Goal: Communication & Community: Answer question/provide support

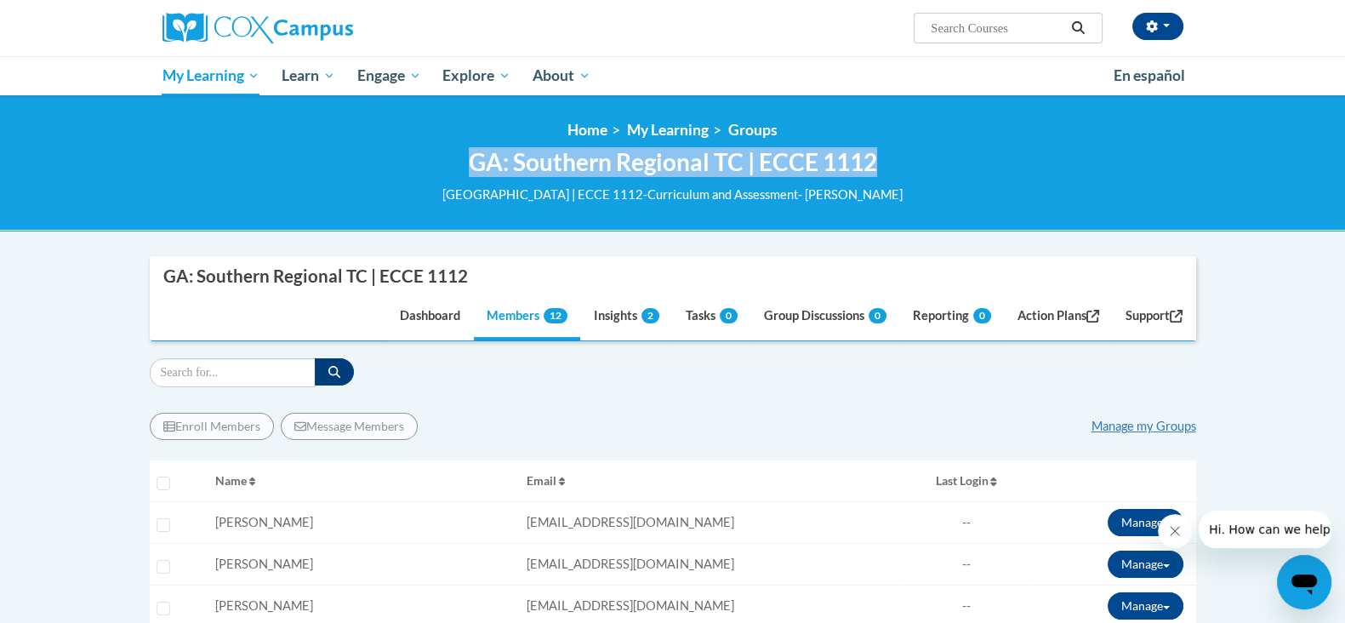
drag, startPoint x: 930, startPoint y: 171, endPoint x: 472, endPoint y: 175, distance: 457.6
click at [472, 175] on div "GA: Southern Regional TC | ECCE 1112 Southern Regional Technical College | ECCE…" at bounding box center [673, 176] width 1046 height 56
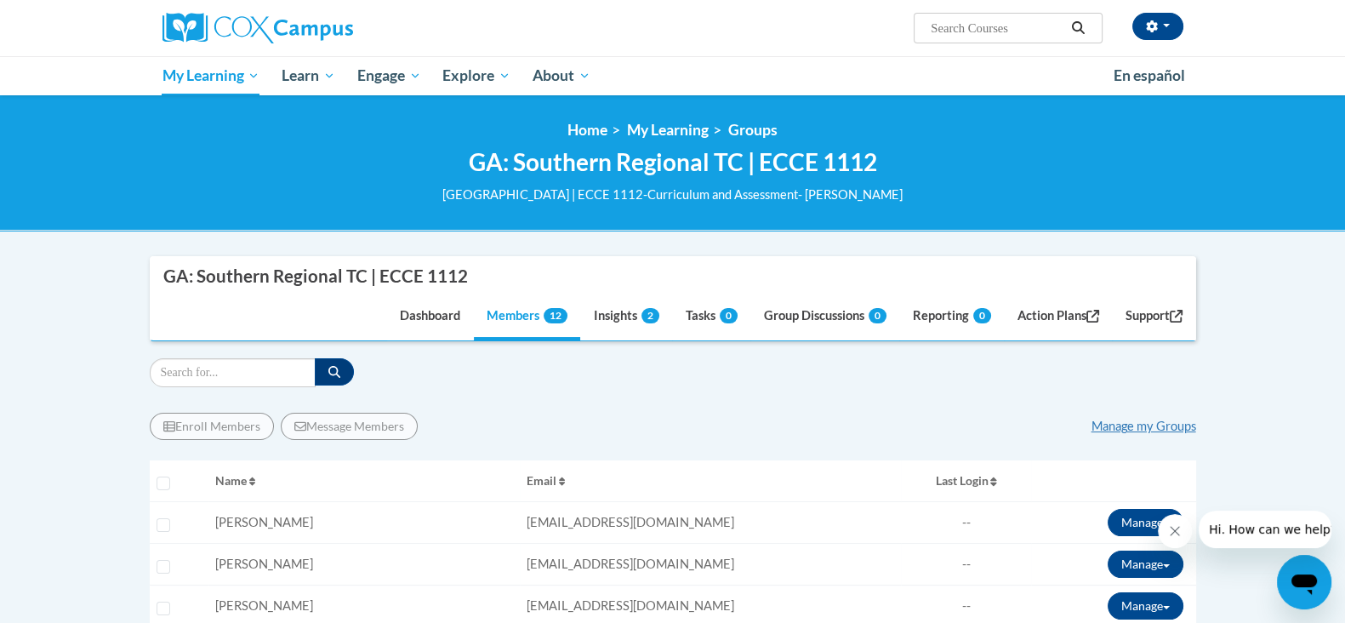
click at [968, 208] on div "<en>My Learning</en><fr>New fr_My Learning</fr><it>New it_My Learning</it><de>N…" at bounding box center [672, 162] width 1345 height 135
click at [1150, 29] on icon "button" at bounding box center [1151, 26] width 11 height 12
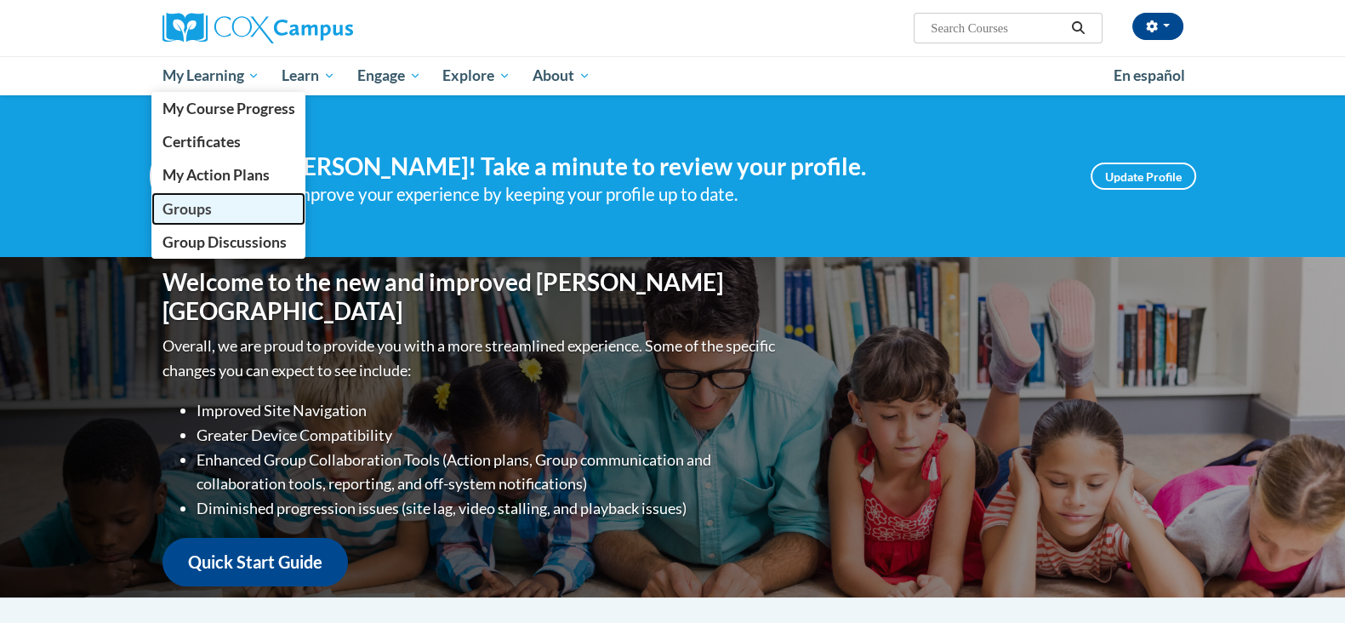
drag, startPoint x: 0, startPoint y: 0, endPoint x: 170, endPoint y: 203, distance: 265.0
click at [170, 203] on span "Groups" at bounding box center [186, 209] width 49 height 18
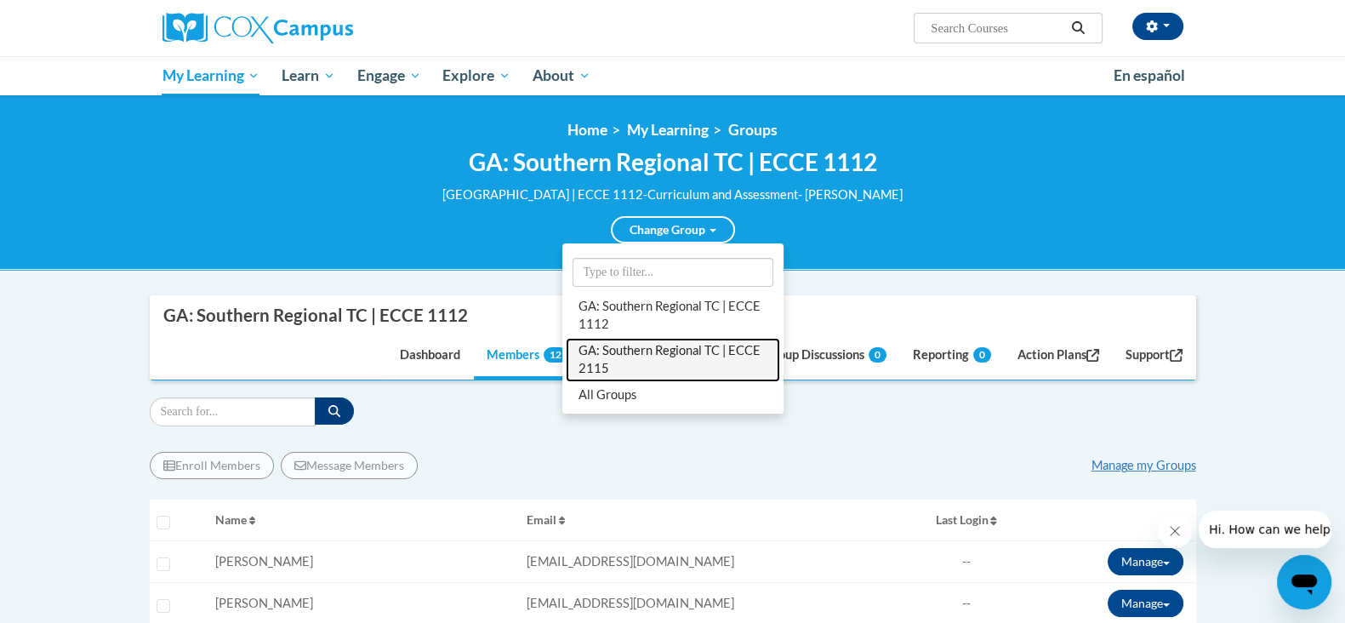
click at [636, 354] on link "GA: Southern Regional TC | ECCE 2115" at bounding box center [673, 360] width 214 height 44
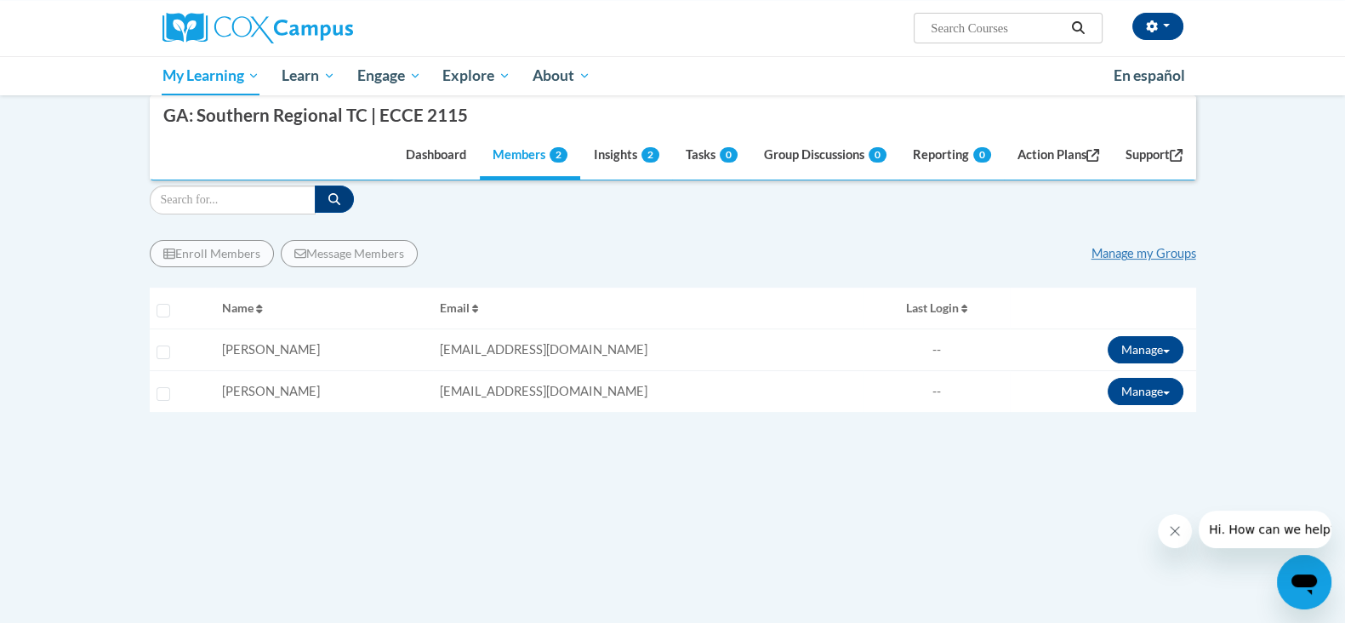
scroll to position [105, 0]
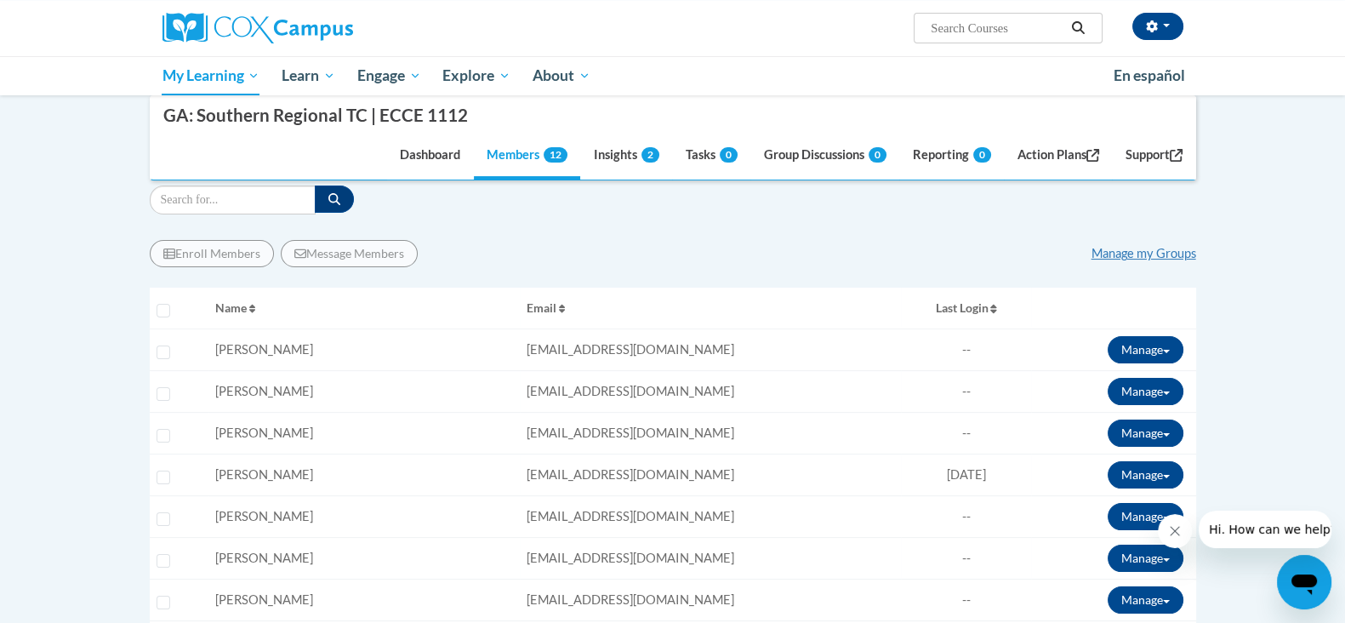
scroll to position [105, 0]
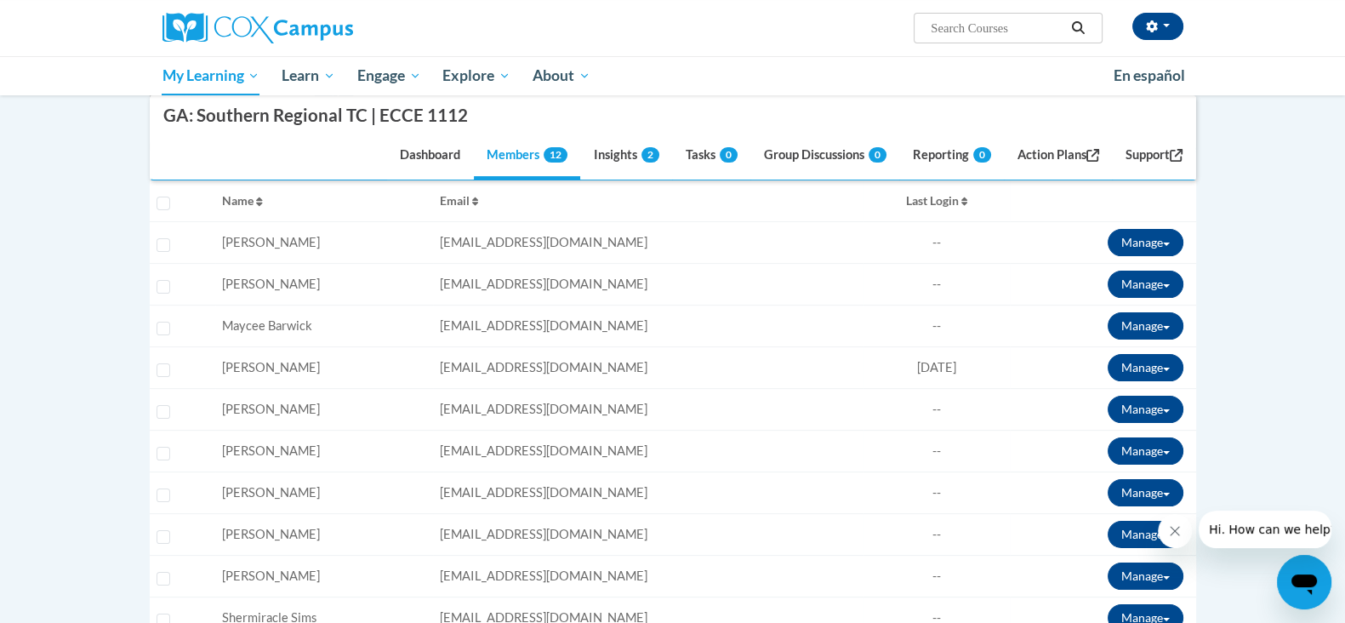
scroll to position [212, 0]
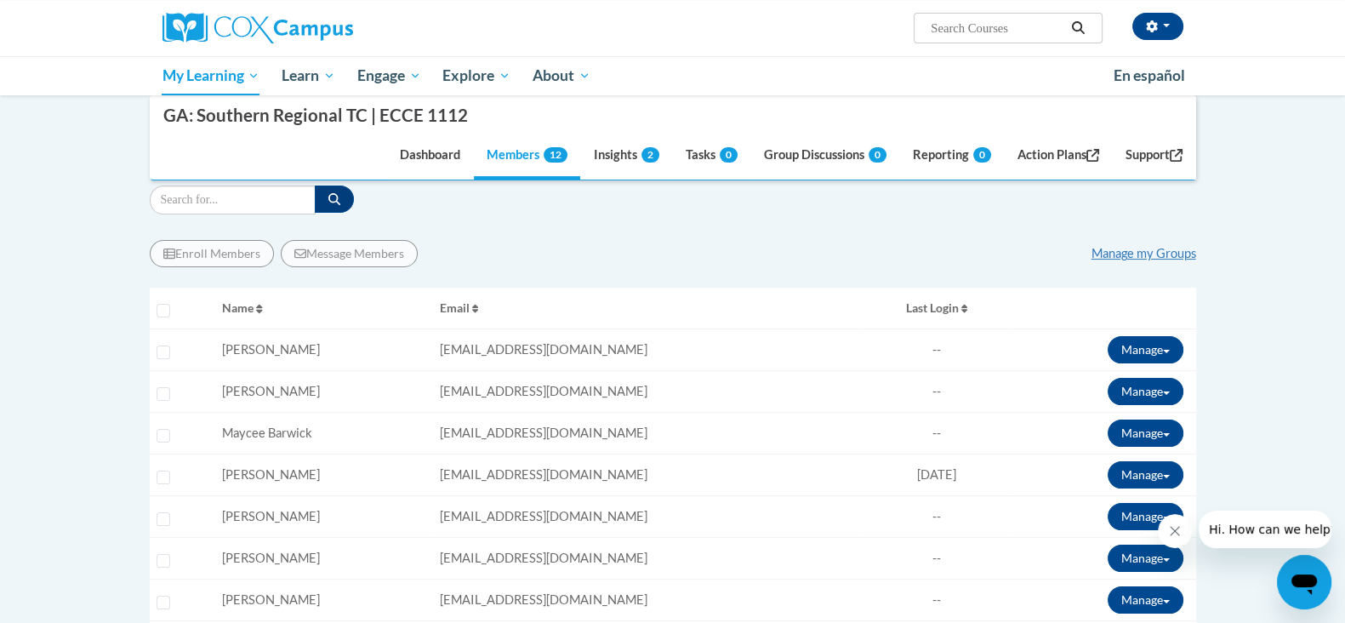
scroll to position [105, 0]
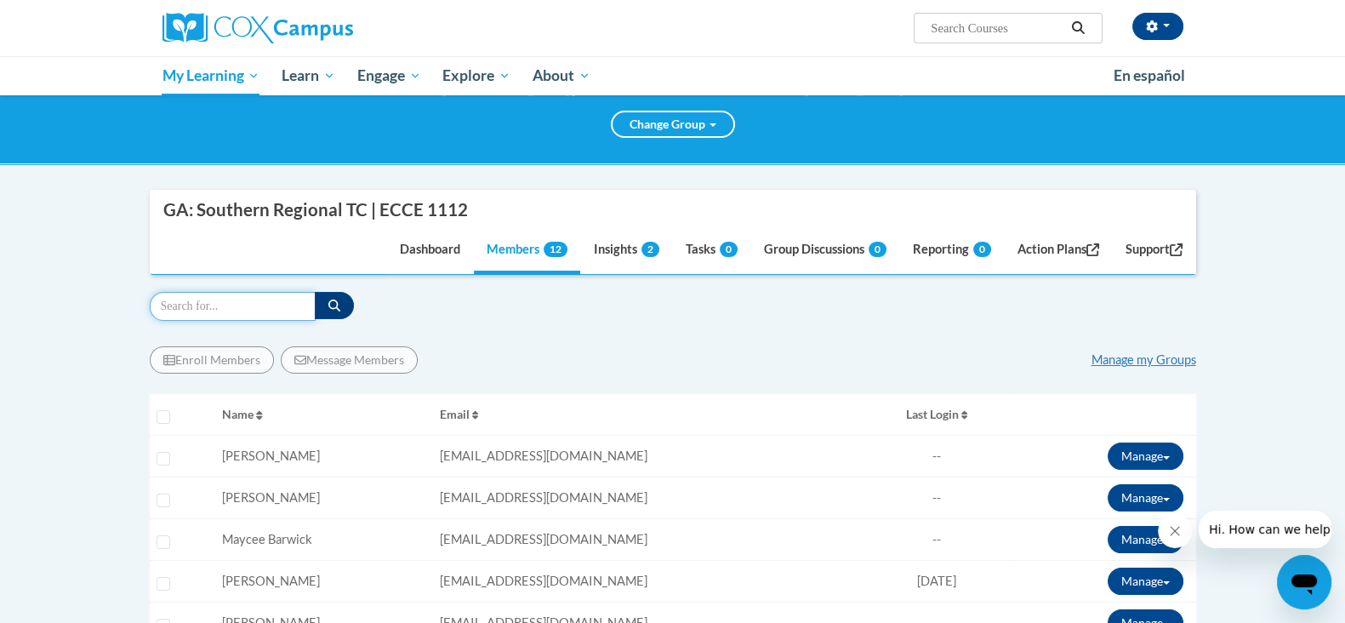
click at [213, 307] on input "Search" at bounding box center [233, 306] width 166 height 29
click at [225, 313] on input "Search" at bounding box center [233, 306] width 166 height 29
type input "f"
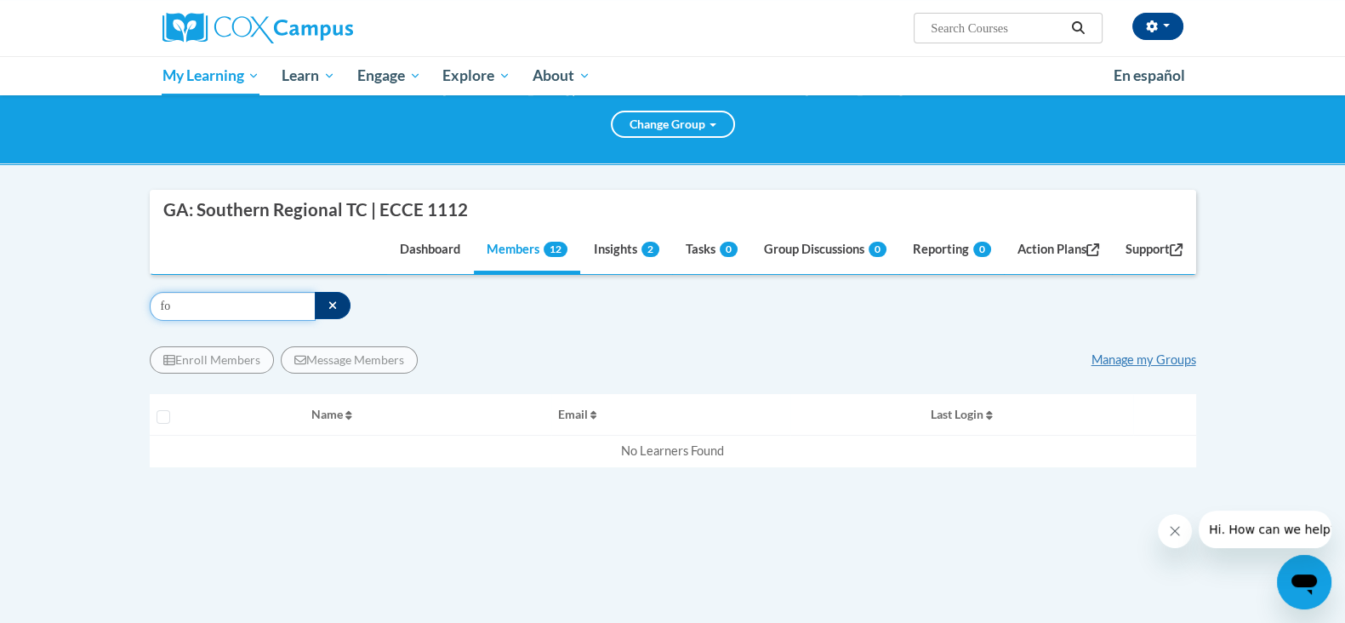
type input "f"
drag, startPoint x: 217, startPoint y: 295, endPoint x: 102, endPoint y: 312, distance: 116.1
click at [102, 312] on body "Hayley Jarvis (America/New_York UTC-04:00) My Profile Inbox Group Dashboard Act…" at bounding box center [672, 461] width 1345 height 1133
type input "o"
click at [221, 304] on input "garcia" at bounding box center [233, 306] width 166 height 29
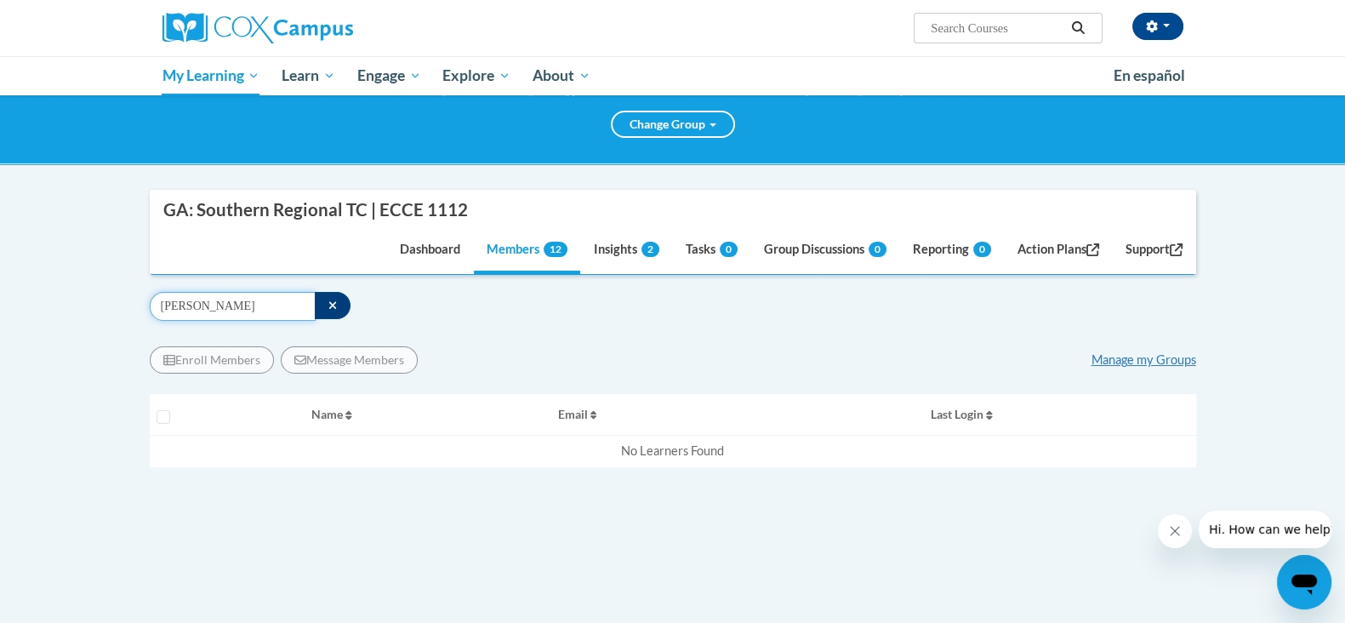
click at [221, 304] on input "garcia" at bounding box center [233, 306] width 166 height 29
paste input "jgomez5288@stu.southernregional.edu"
type input "jgomez5288@stu.southernregional.edu"
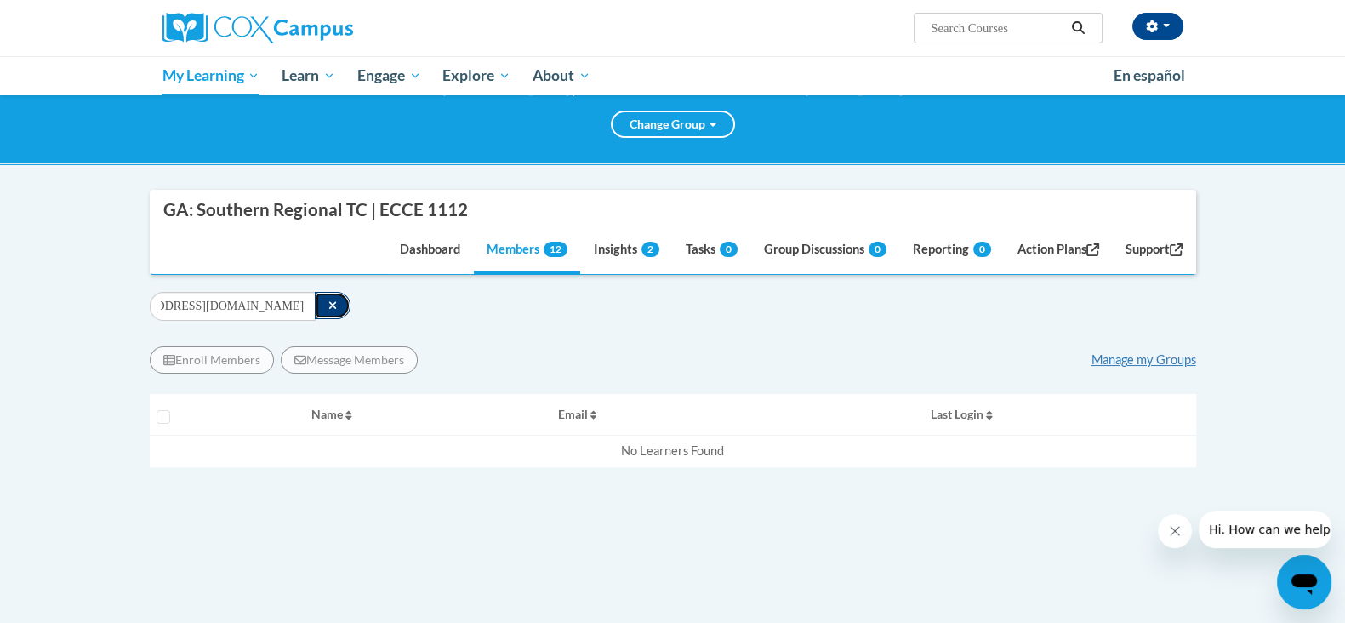
scroll to position [0, 0]
click at [337, 293] on button "button" at bounding box center [333, 305] width 37 height 27
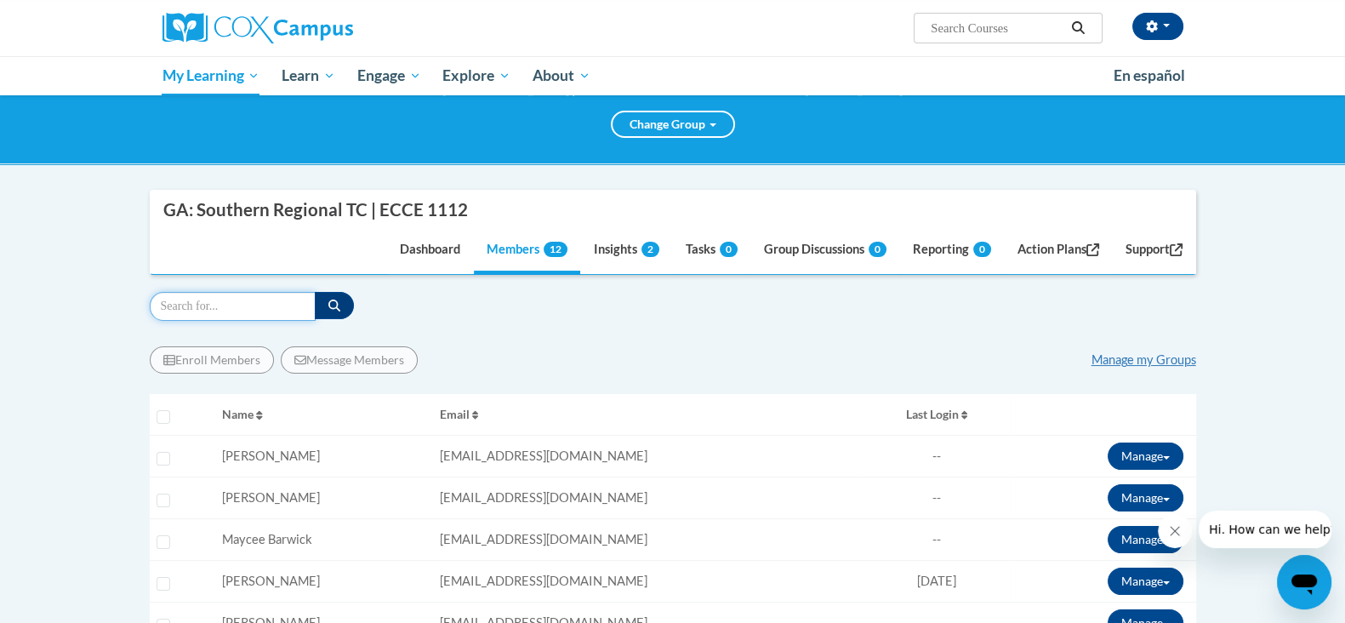
click at [268, 304] on input "Search" at bounding box center [233, 306] width 166 height 29
paste input "jgomez5288@stu.southernregional.edu"
type input "jgomez5288@stu.southernregional.edu"
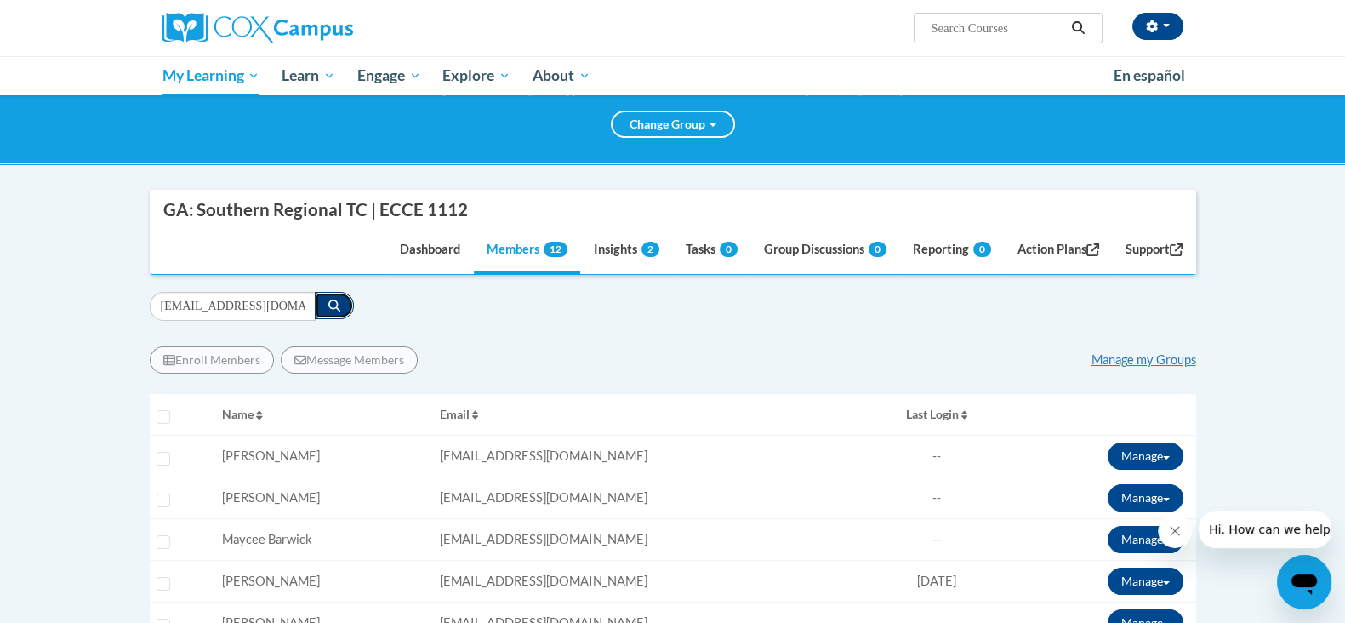
click at [332, 300] on icon "button" at bounding box center [334, 305] width 12 height 12
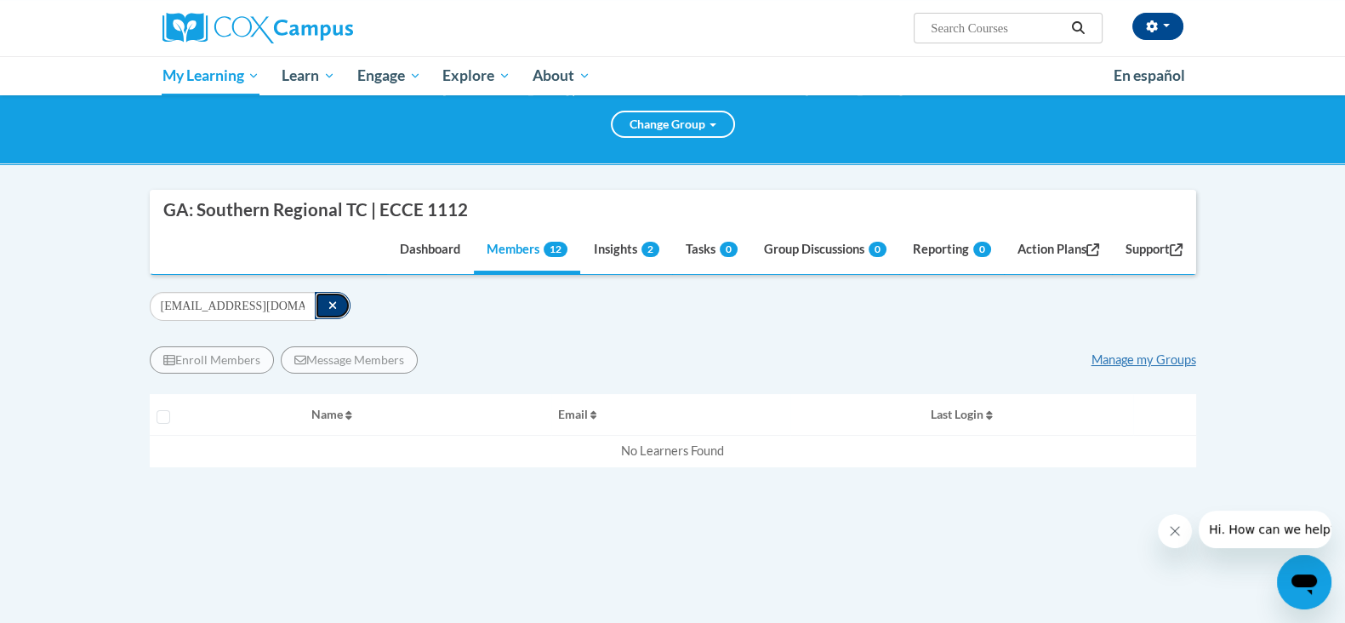
drag, startPoint x: 344, startPoint y: 305, endPoint x: 333, endPoint y: 304, distance: 11.2
click at [344, 304] on button "button" at bounding box center [333, 305] width 37 height 27
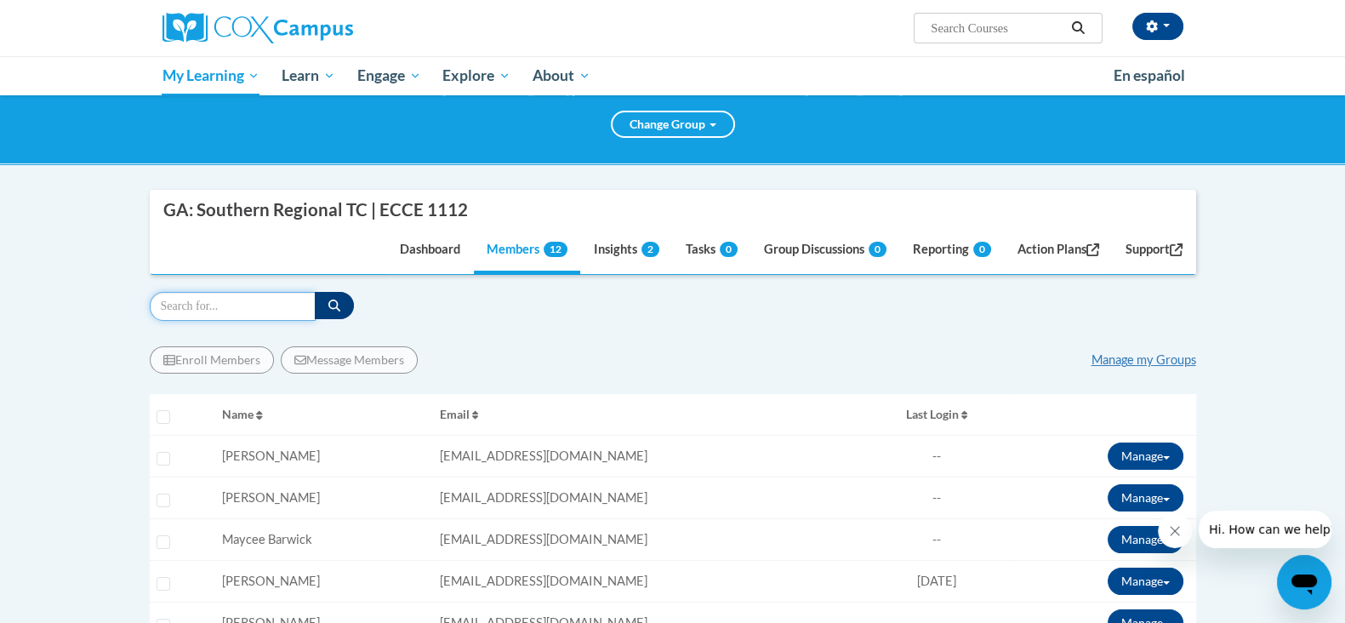
click at [280, 304] on input "Search" at bounding box center [233, 306] width 166 height 29
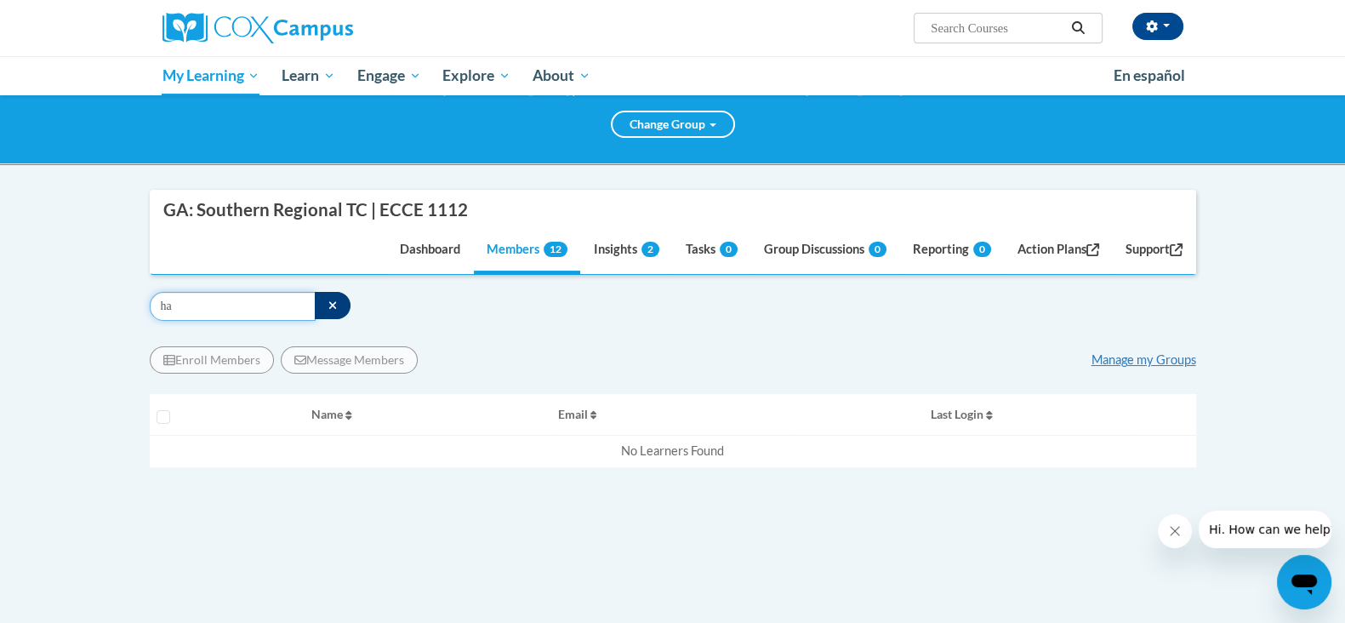
type input "ha"
drag, startPoint x: 373, startPoint y: 422, endPoint x: 254, endPoint y: 312, distance: 161.9
click at [281, 322] on div "Enroll Members Message Members Manage my Groups « » Selecting Name Email Role C…" at bounding box center [673, 473] width 1046 height 304
drag, startPoint x: 218, startPoint y: 304, endPoint x: 152, endPoint y: 308, distance: 65.6
click at [152, 308] on input "ha" at bounding box center [233, 306] width 166 height 29
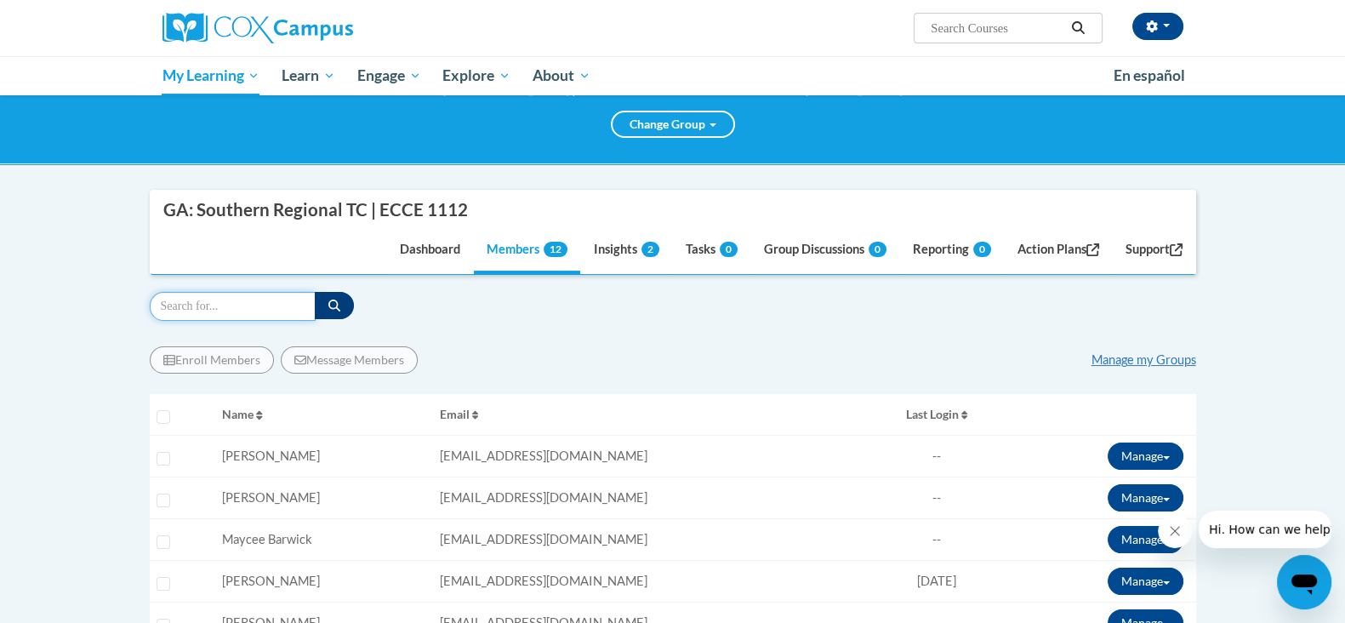
click at [160, 306] on input "Search" at bounding box center [233, 306] width 166 height 29
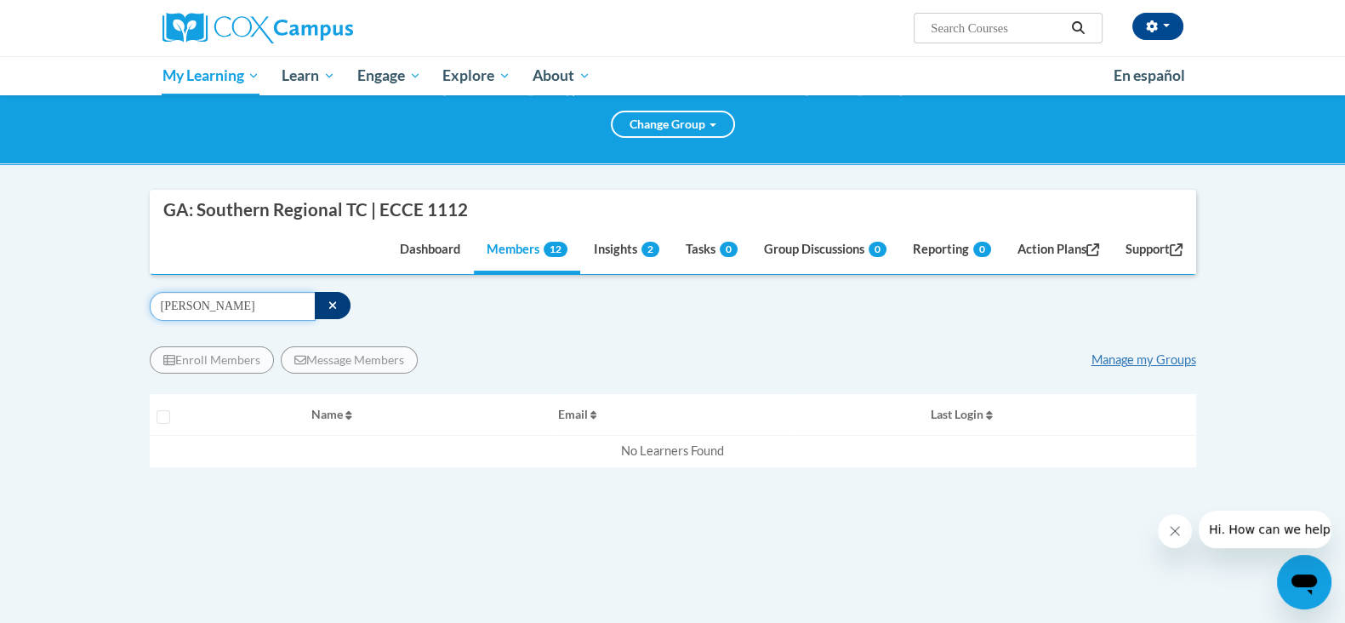
click at [218, 308] on input "holweger" at bounding box center [233, 306] width 166 height 29
click at [224, 307] on input "holweger" at bounding box center [233, 306] width 166 height 29
type input "holweger1965"
click at [330, 304] on icon "button" at bounding box center [332, 306] width 8 height 8
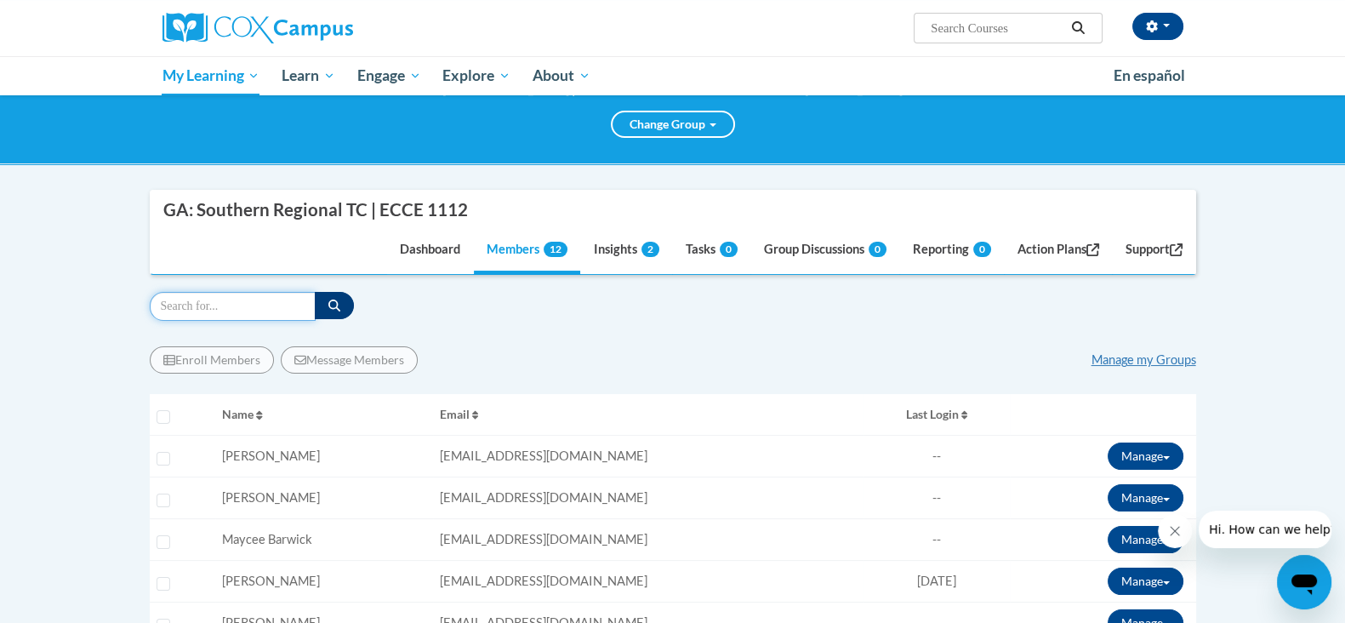
click at [303, 304] on input "Search" at bounding box center [233, 306] width 166 height 29
type input "Johnson"
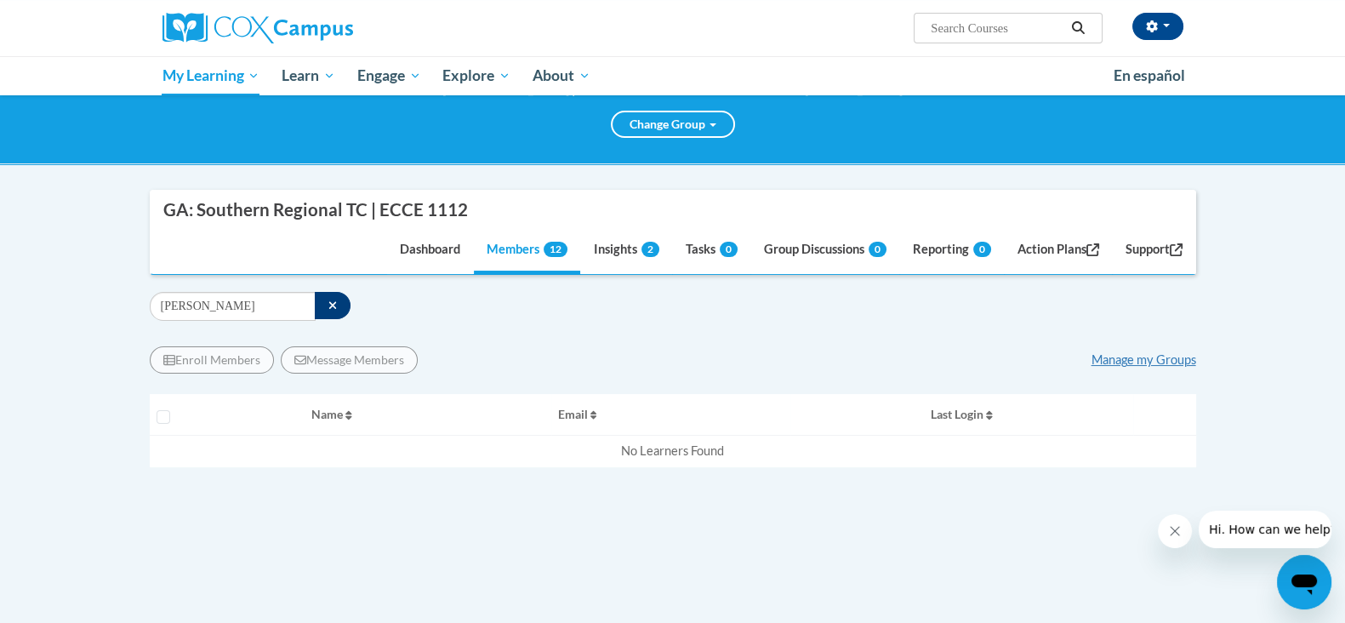
click at [429, 317] on div "Johnson Filter" at bounding box center [673, 306] width 1046 height 29
click at [328, 302] on icon "button" at bounding box center [332, 306] width 8 height 8
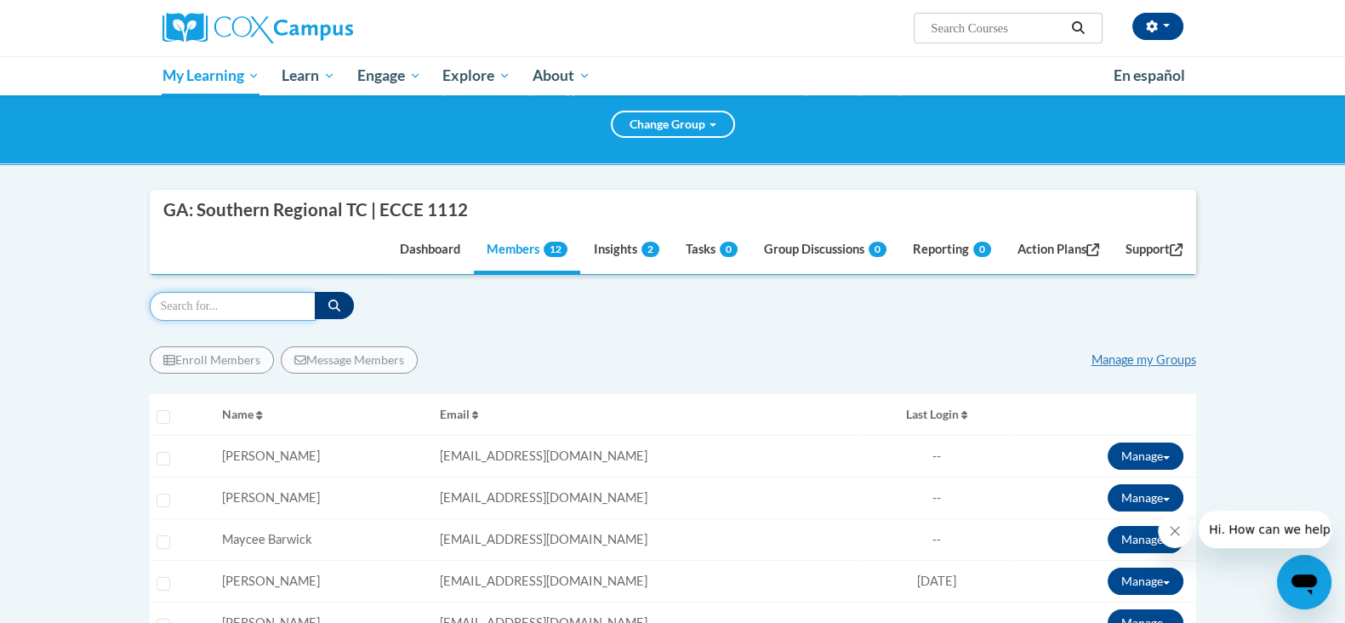
click at [292, 303] on input "Search" at bounding box center [233, 306] width 166 height 29
type input "Johnson"
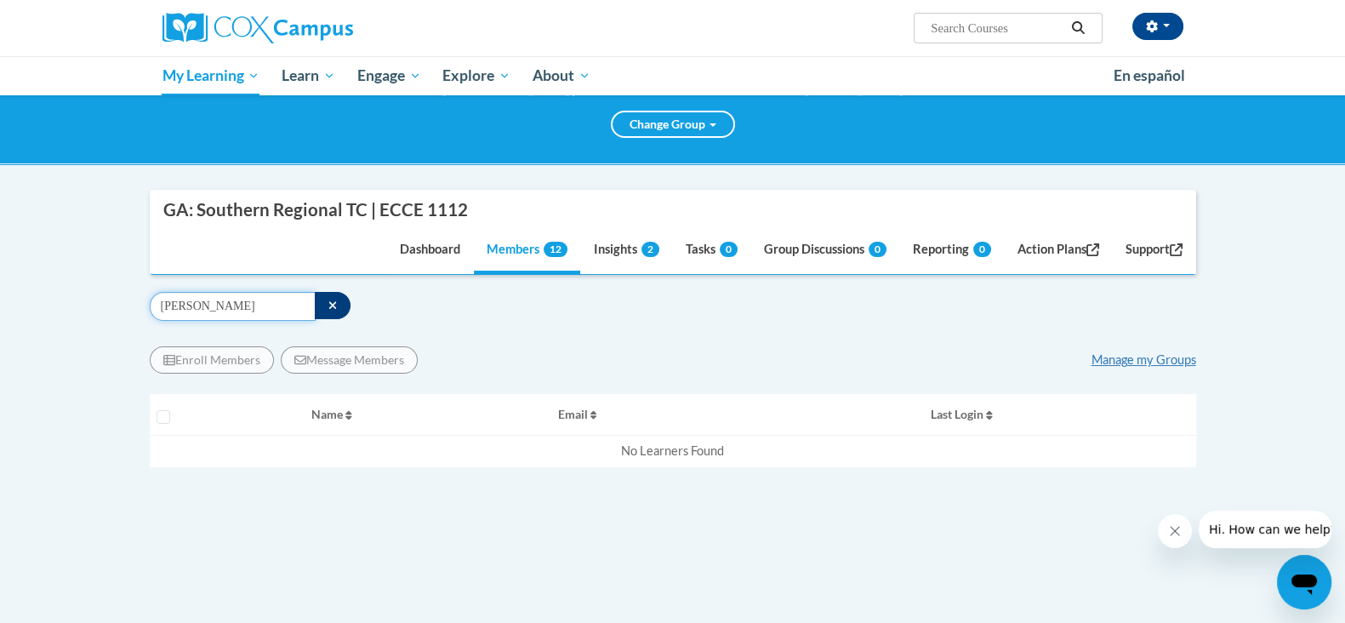
click at [259, 316] on input "Johnson" at bounding box center [233, 306] width 166 height 29
click at [328, 306] on icon "button" at bounding box center [332, 305] width 9 height 12
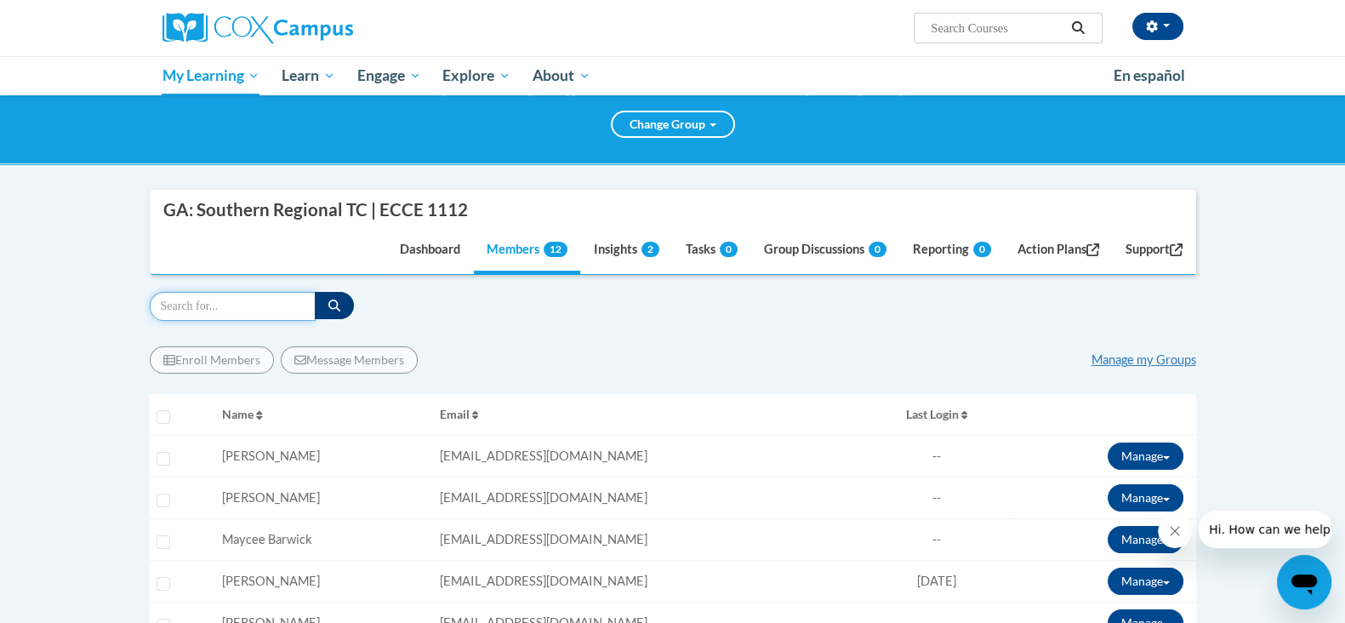
click at [288, 307] on input "Search" at bounding box center [233, 306] width 166 height 29
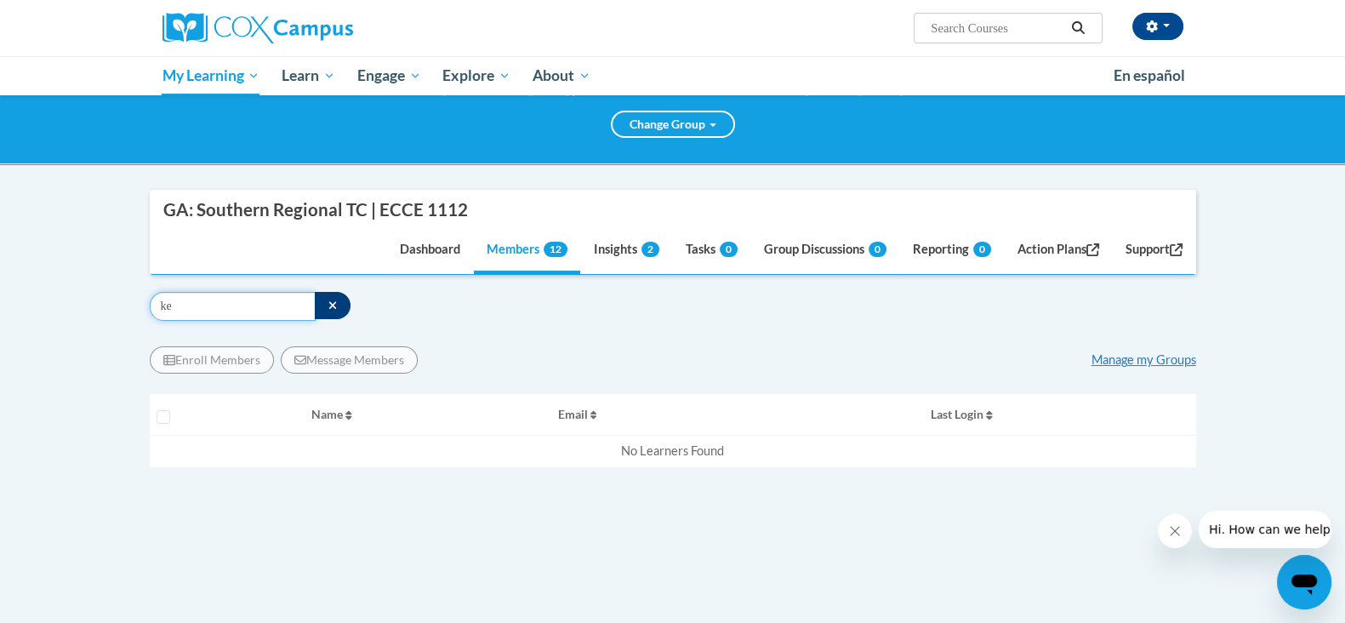
type input "k"
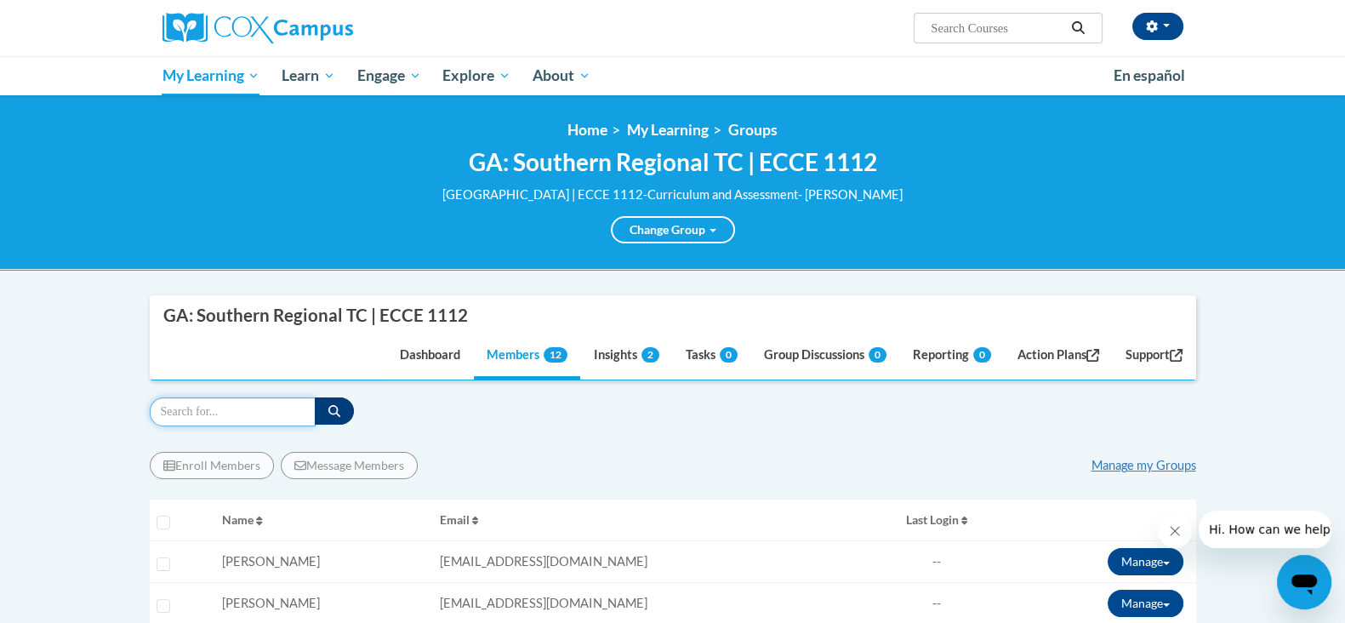
click at [251, 418] on input "Search" at bounding box center [233, 411] width 166 height 29
type input "kinsey"
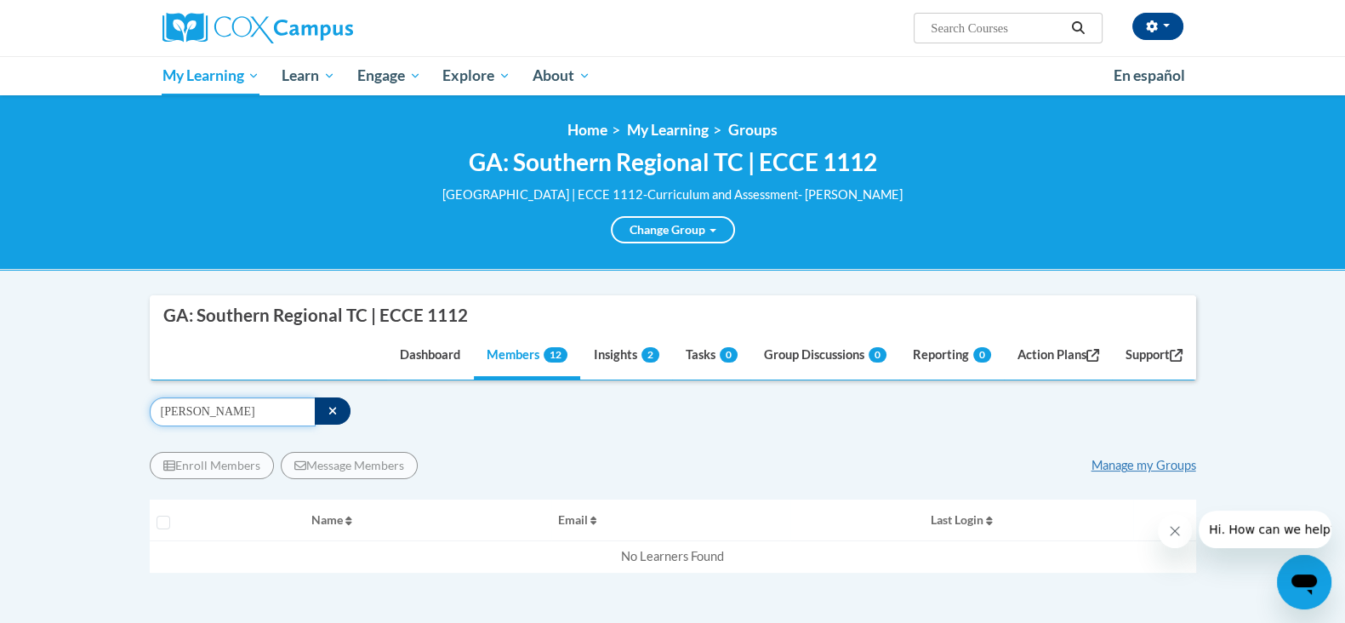
drag, startPoint x: 263, startPoint y: 408, endPoint x: 160, endPoint y: 408, distance: 102.9
click at [160, 408] on input "kinsey" at bounding box center [233, 411] width 166 height 29
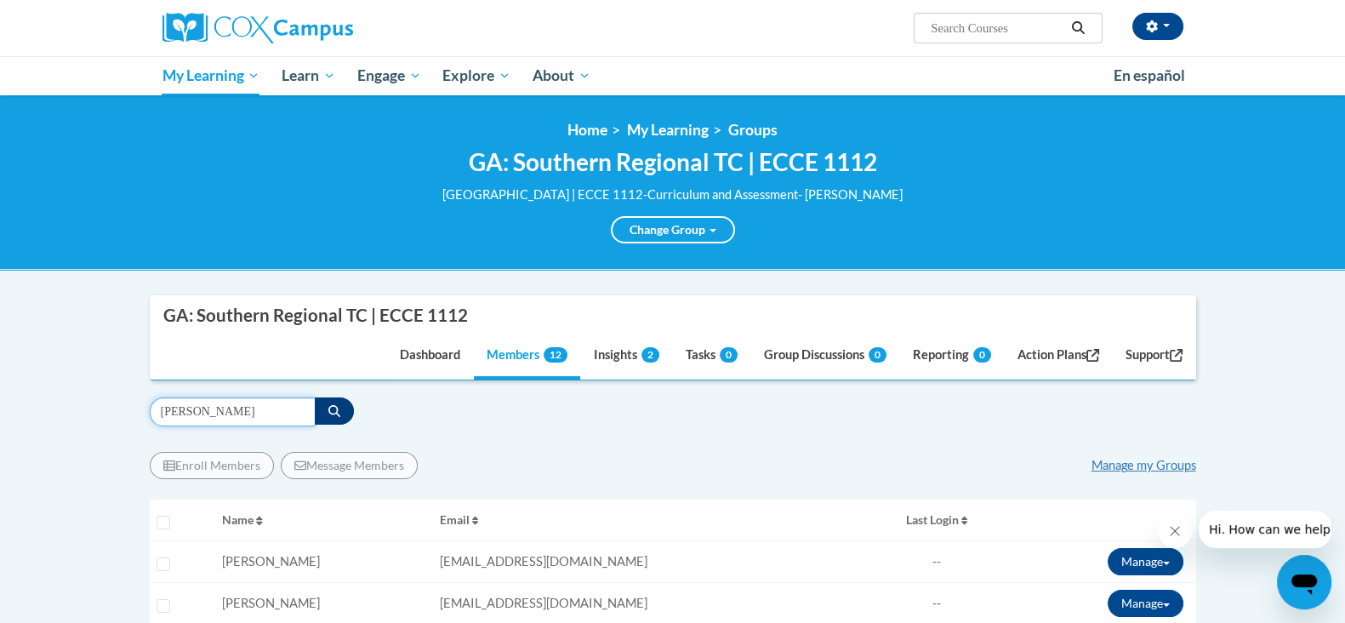
type input "knox"
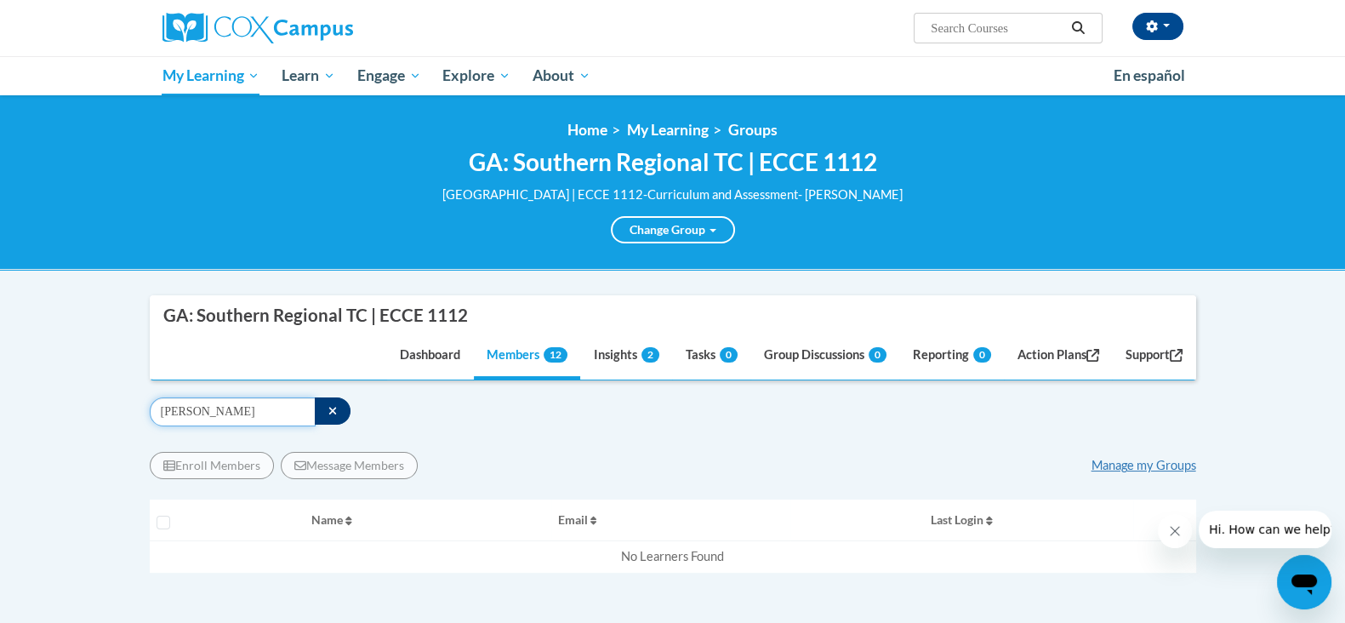
click at [262, 419] on input "knox" at bounding box center [233, 411] width 166 height 29
click at [324, 413] on button "button" at bounding box center [333, 410] width 37 height 27
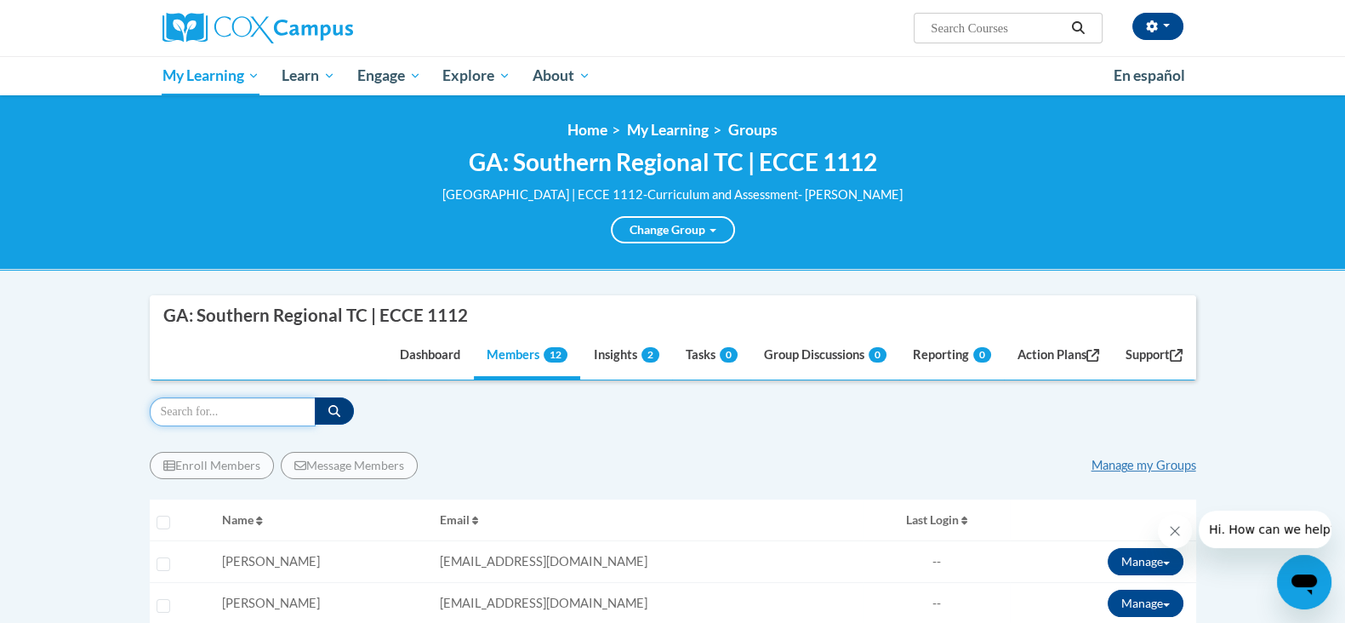
click at [291, 414] on input "Search" at bounding box center [233, 411] width 166 height 29
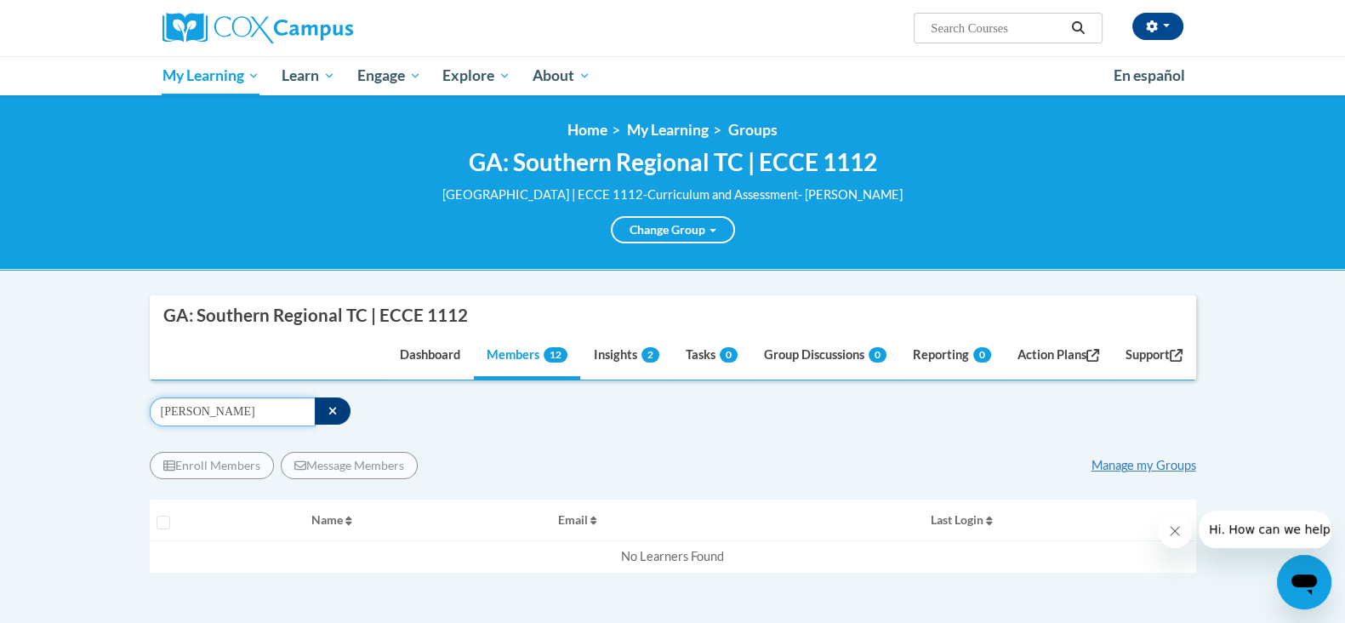
drag, startPoint x: 216, startPoint y: 412, endPoint x: 141, endPoint y: 412, distance: 74.8
click at [141, 412] on div "Supervisor Modal Window GA: Southern Regional TC | ECCE 1112 Dashboard Members …" at bounding box center [673, 512] width 1072 height 435
type input "s"
click at [498, 350] on link "Members 12" at bounding box center [527, 356] width 106 height 46
click at [425, 353] on link "Dashboard" at bounding box center [430, 356] width 86 height 46
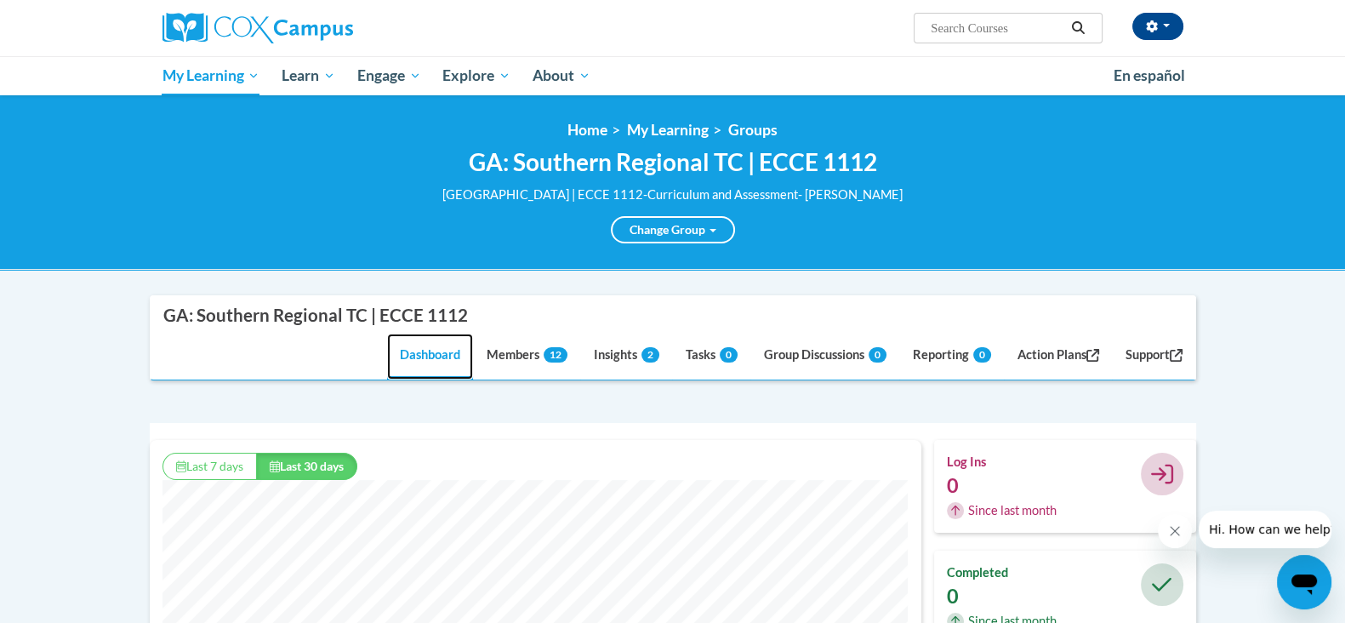
scroll to position [435, 771]
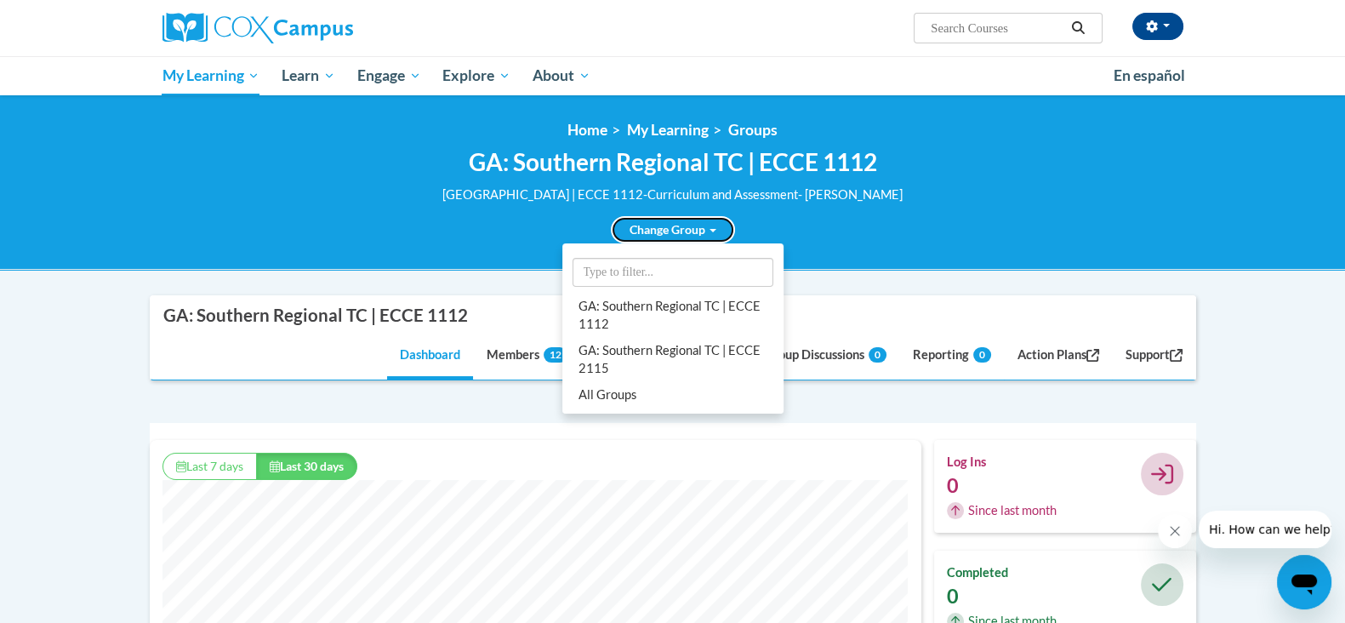
click at [685, 230] on link "Change Group" at bounding box center [673, 229] width 124 height 27
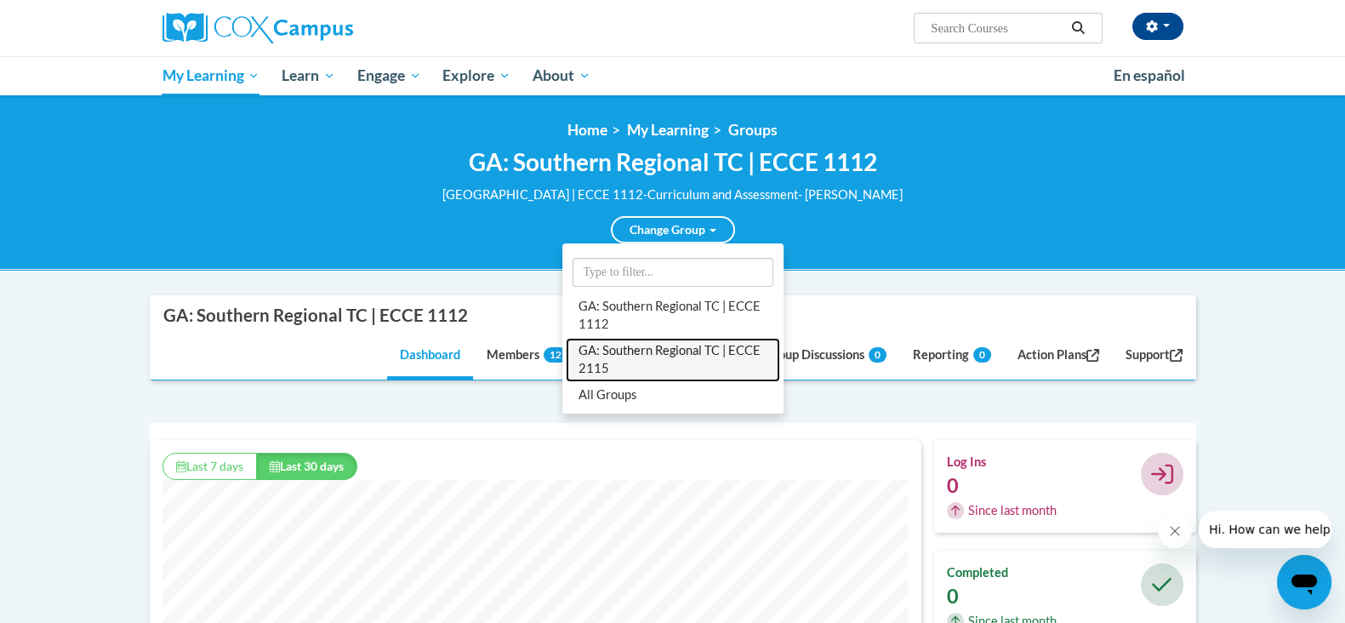
click at [643, 348] on link "GA: Southern Regional TC | ECCE 2115" at bounding box center [673, 360] width 214 height 44
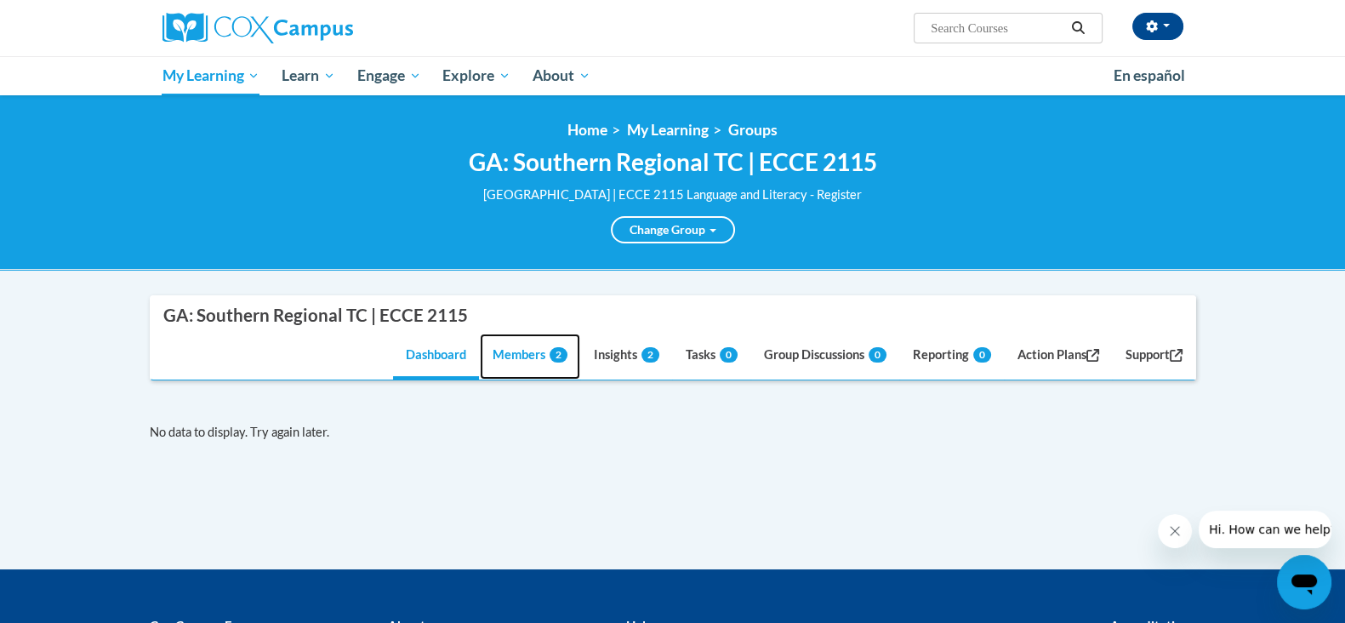
click at [520, 359] on link "Members 2" at bounding box center [530, 356] width 100 height 46
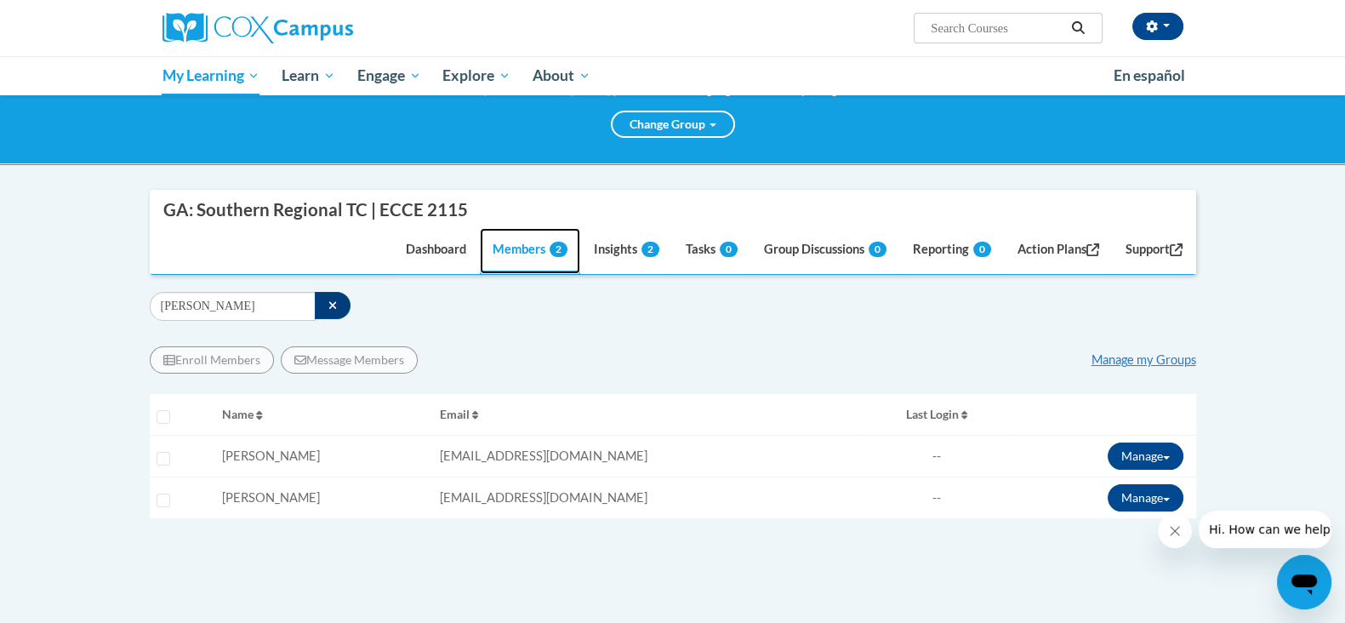
scroll to position [0, 0]
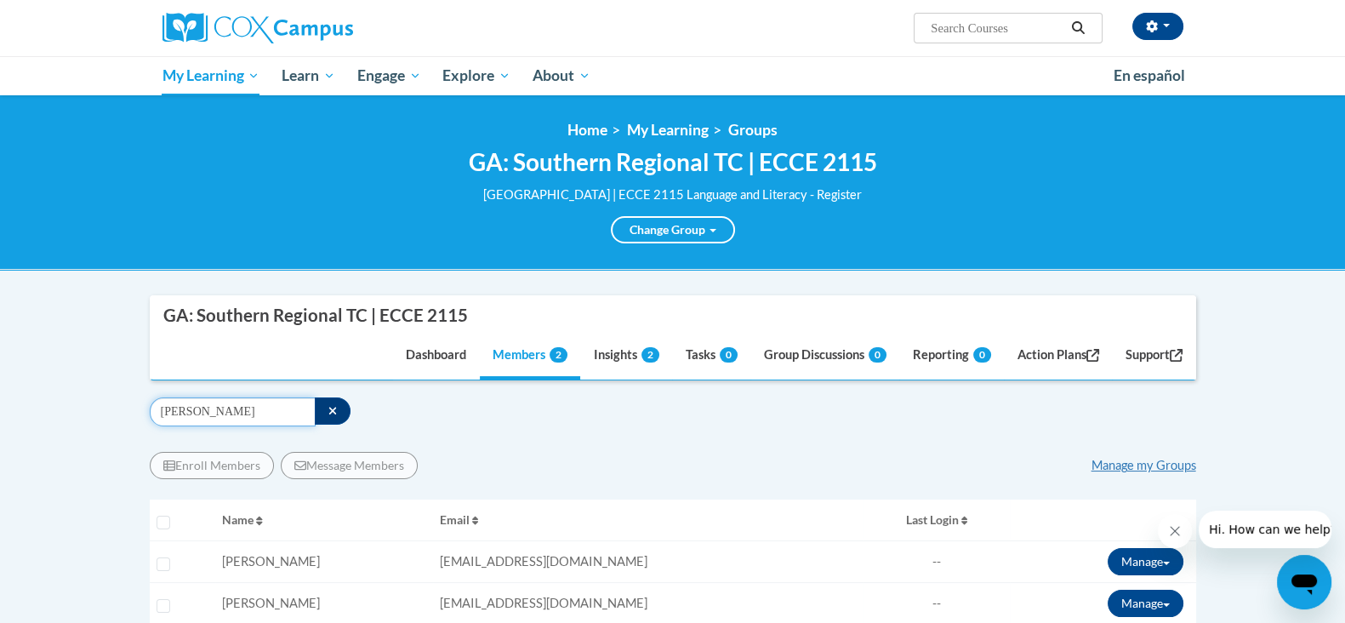
click at [237, 416] on input "wilson" at bounding box center [233, 411] width 166 height 29
click at [236, 415] on input "wilson" at bounding box center [233, 411] width 166 height 29
paste input "mcano7173@stu.southernregional.edu"
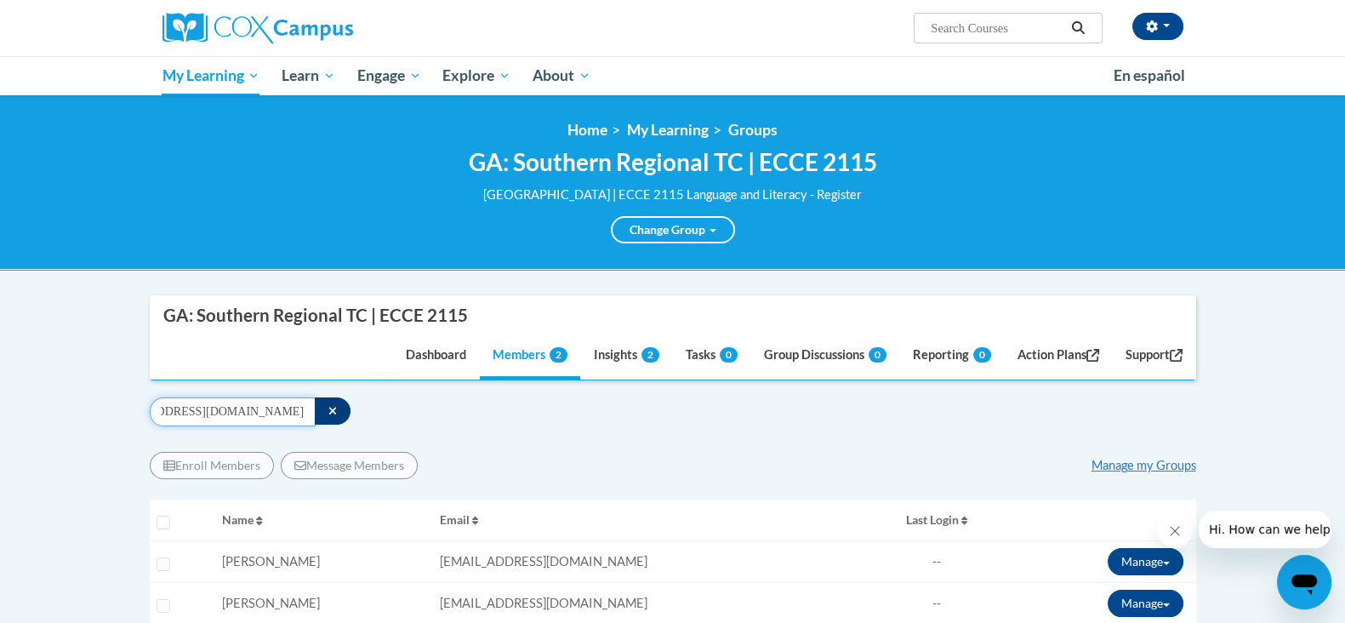
type input "mcano7173@stu.southernregional.edu"
click at [328, 418] on button "button" at bounding box center [333, 410] width 37 height 27
paste input "mcano7173@stu.southernregional.edu"
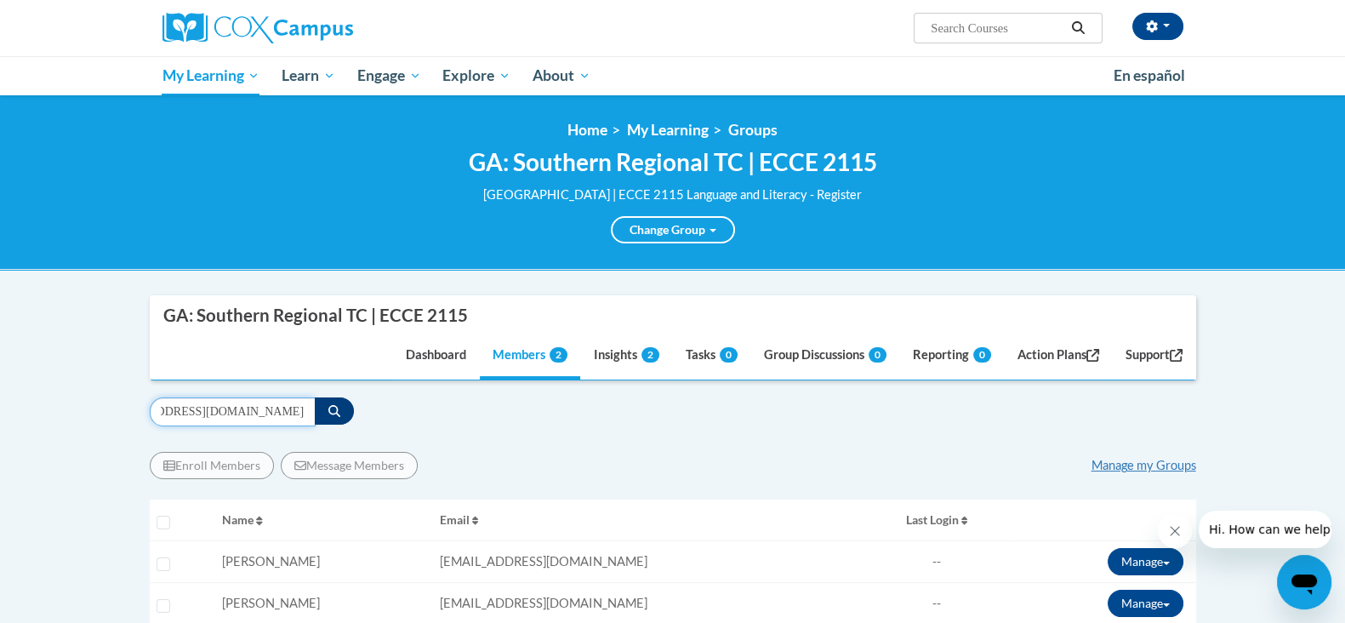
type input "mcano7173@stu.southernregional.edu"
click at [328, 411] on icon "button" at bounding box center [334, 411] width 12 height 12
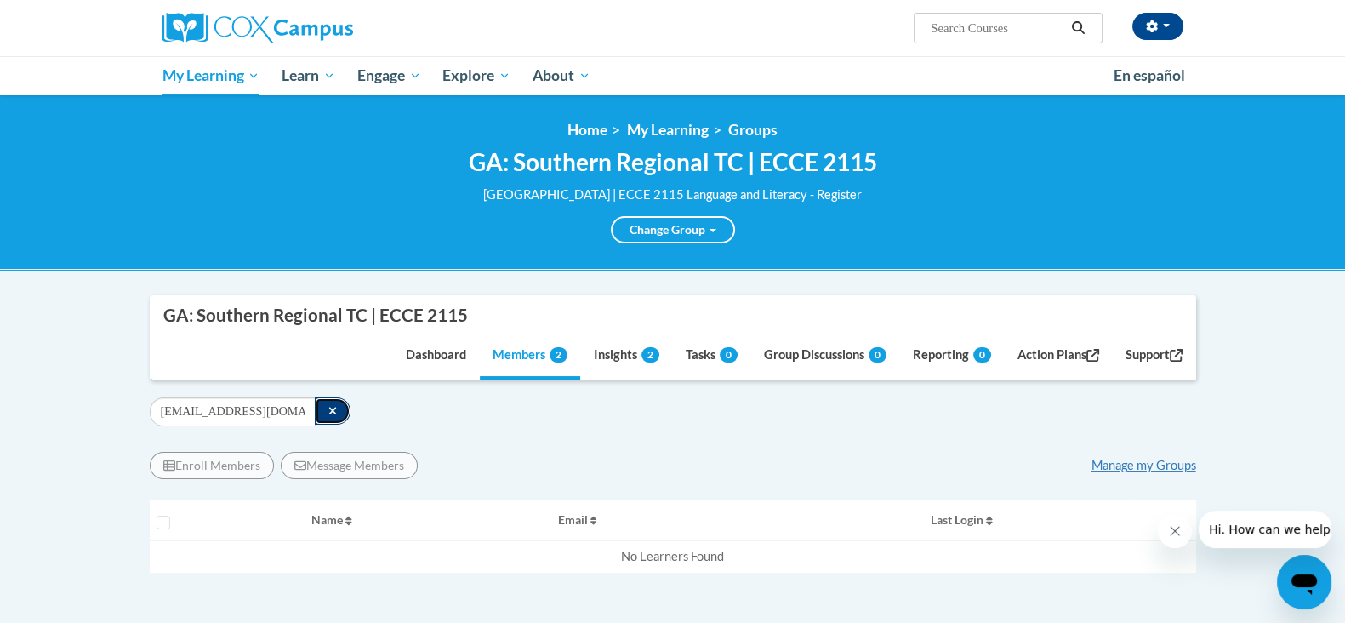
click at [336, 410] on button "button" at bounding box center [333, 410] width 37 height 27
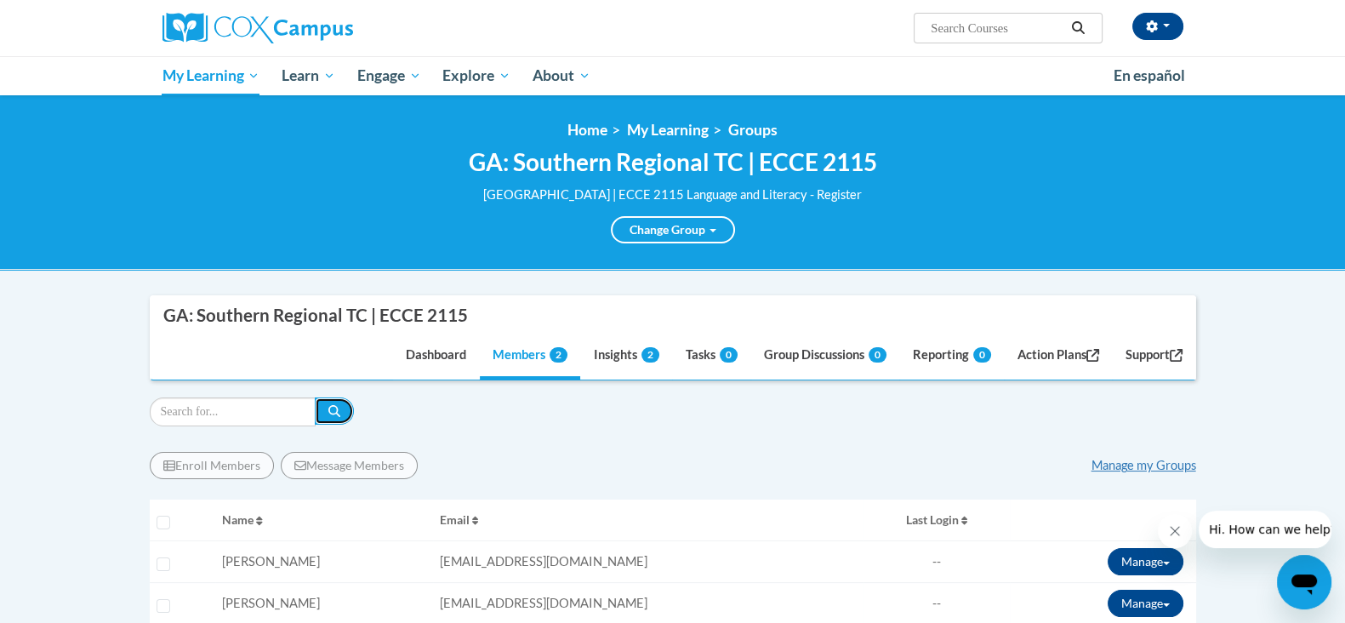
scroll to position [105, 0]
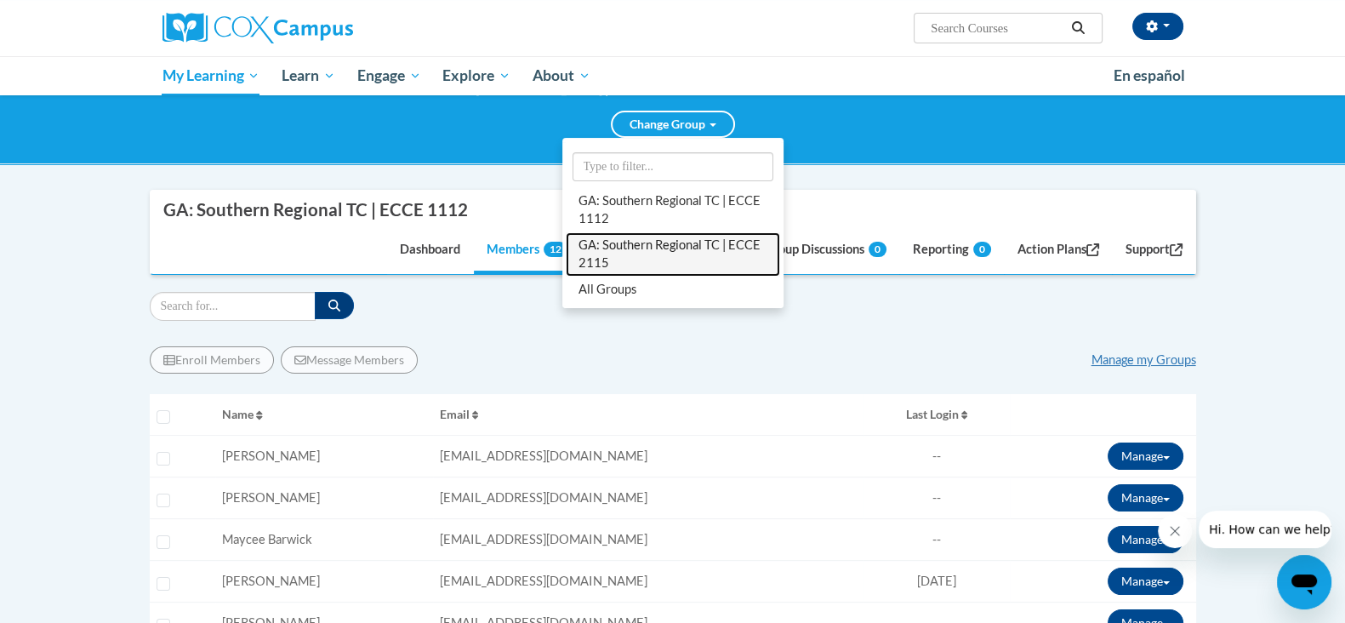
click at [670, 248] on link "GA: Southern Regional TC | ECCE 2115" at bounding box center [673, 254] width 214 height 44
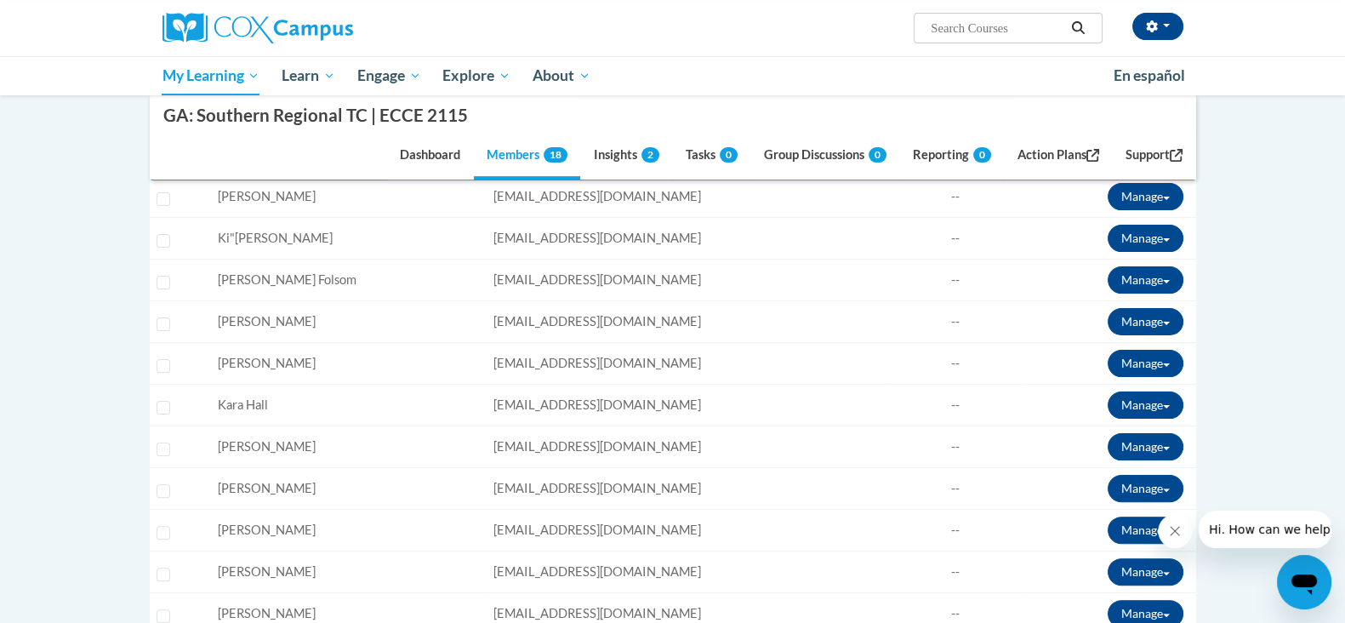
scroll to position [850, 0]
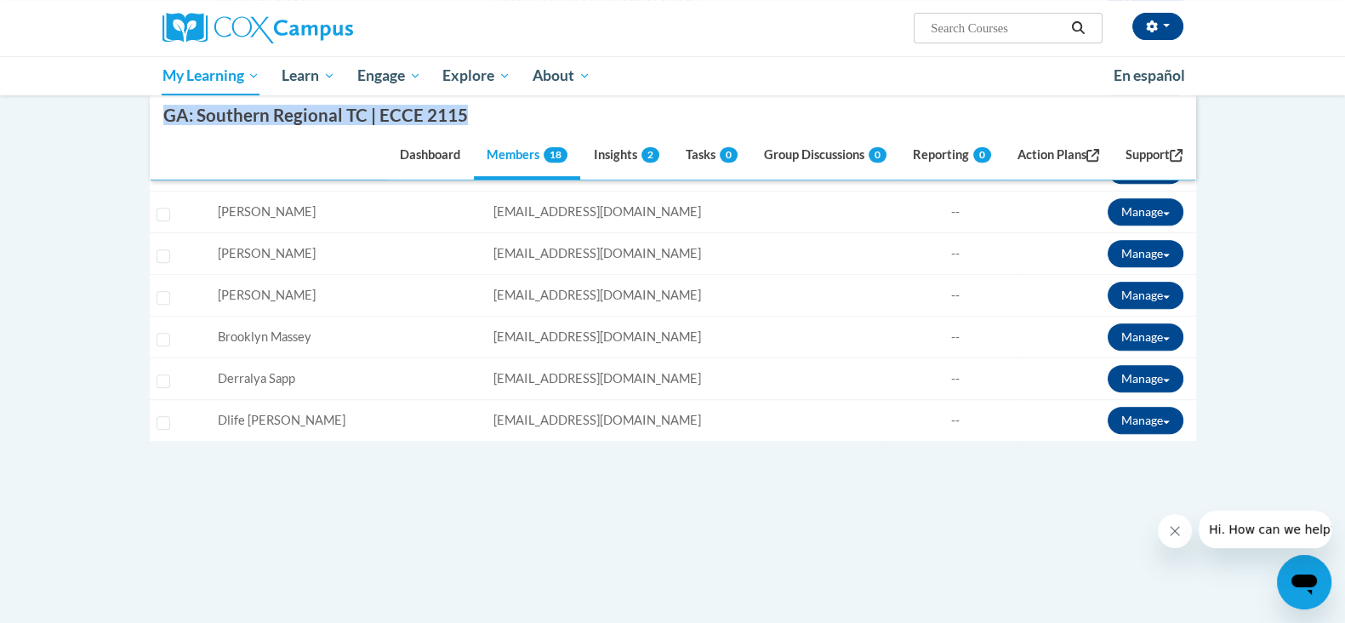
drag, startPoint x: 475, startPoint y: 115, endPoint x: 156, endPoint y: 120, distance: 319.8
click at [156, 120] on nav "GA: Southern Regional TC | ECCE 2115 Dashboard Members 18 Insights 2 Tasks 0 Gr…" at bounding box center [673, 138] width 1046 height 86
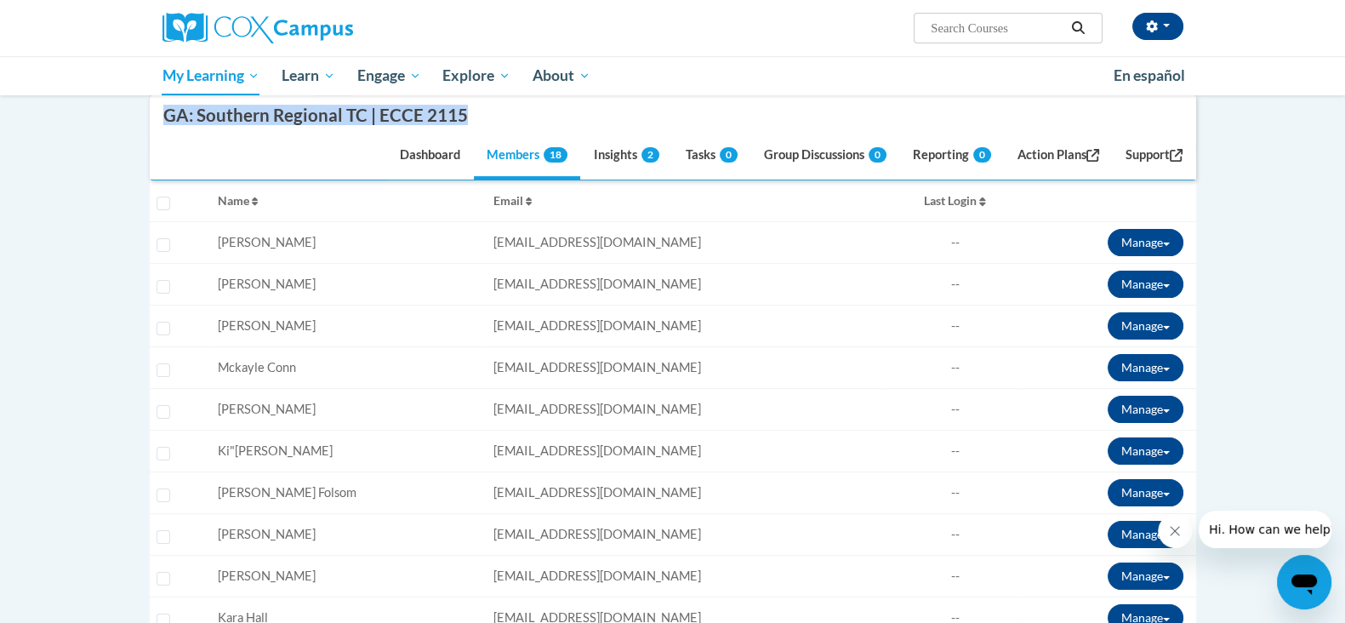
scroll to position [0, 0]
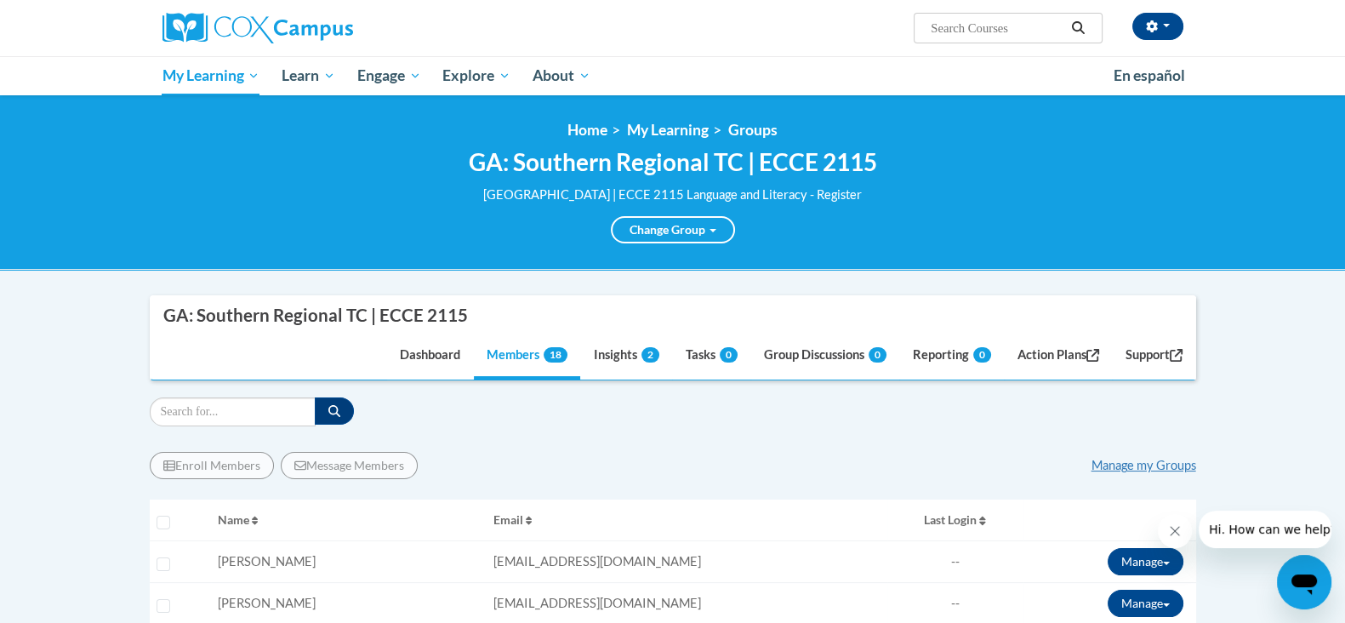
click at [502, 308] on nav "GA: Southern Regional TC | ECCE 2115 Dashboard Members 18 Insights 2 Tasks 0 Gr…" at bounding box center [673, 338] width 1046 height 86
drag, startPoint x: 489, startPoint y: 313, endPoint x: 193, endPoint y: 321, distance: 296.1
click at [193, 321] on nav "GA: Southern Regional TC | ECCE 2115 Dashboard Members 18 Insights 2 Tasks 0 Gr…" at bounding box center [673, 338] width 1046 height 86
copy div "Southern Regional TC | ECCE 2115"
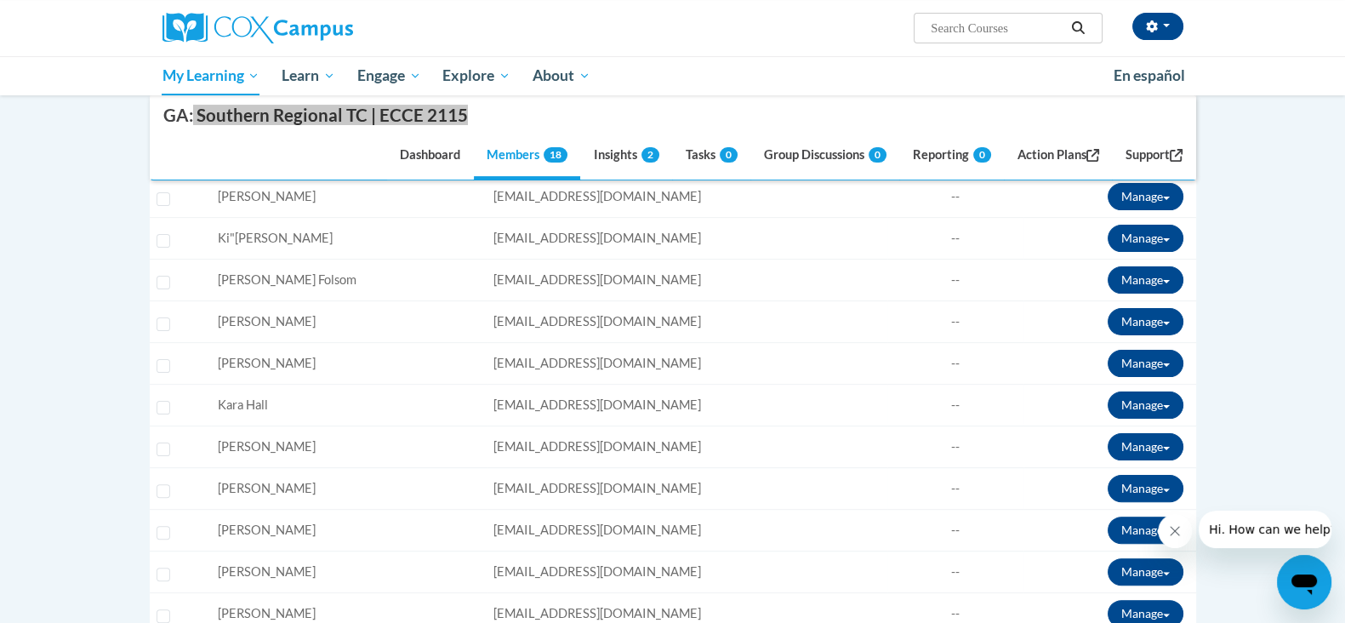
scroll to position [743, 0]
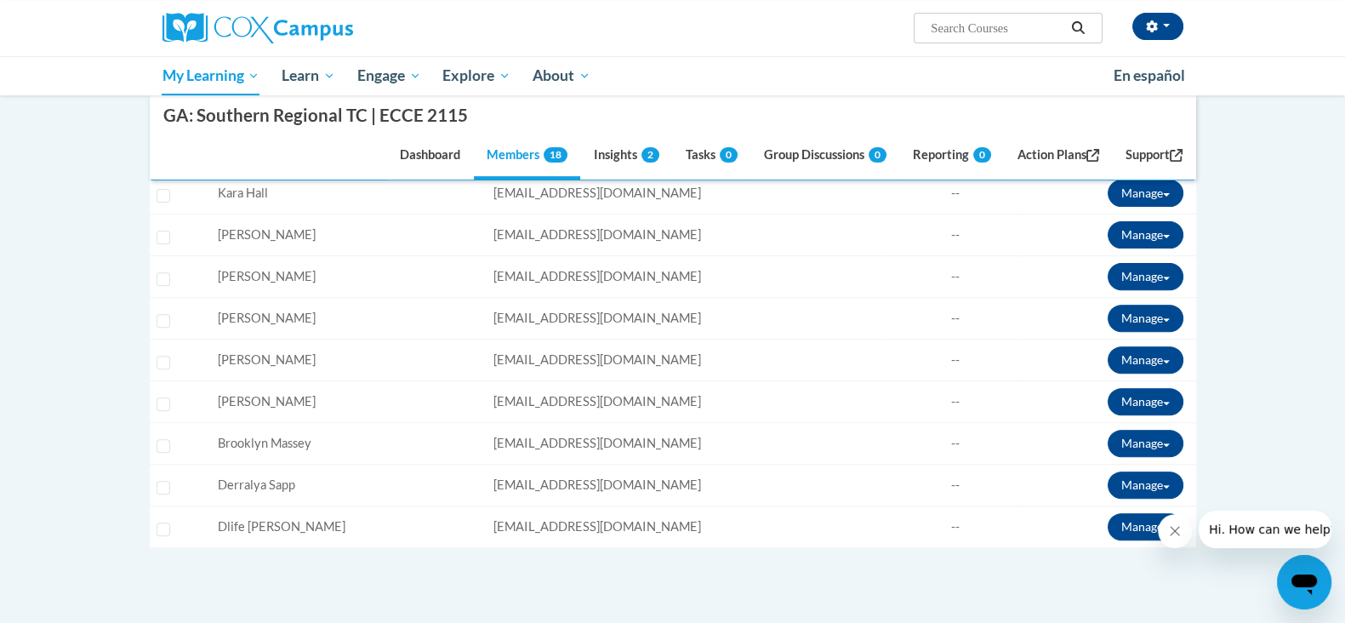
click at [486, 479] on td "Email: dsapp4697@stu.southernregional.edu" at bounding box center [686, 485] width 401 height 42
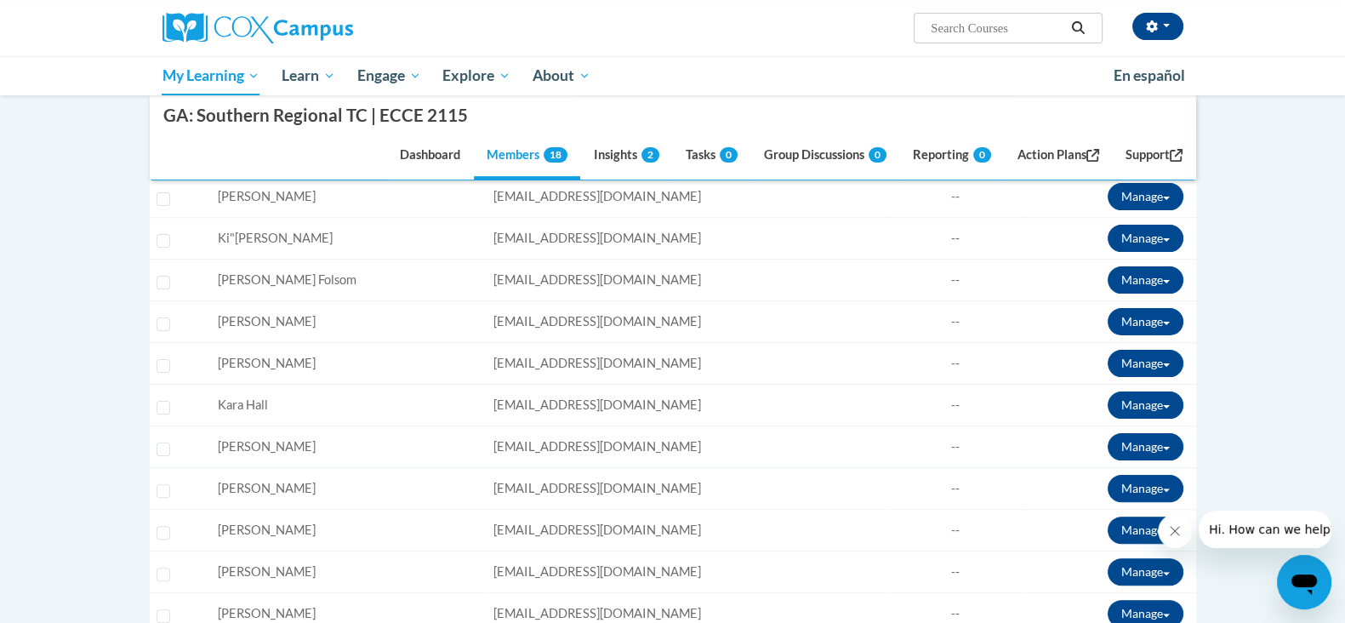
scroll to position [638, 0]
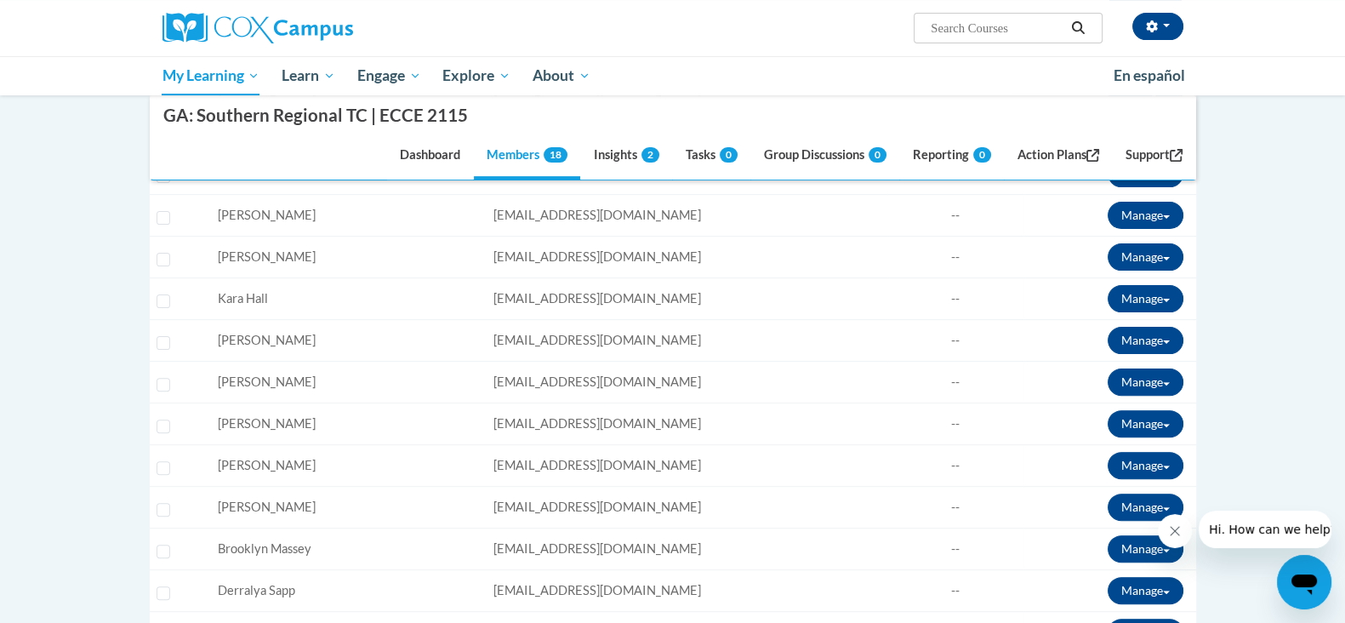
click at [293, 606] on td "Name: Derralya Sapp" at bounding box center [349, 591] width 276 height 42
click at [293, 596] on td "Name: Derralya Sapp" at bounding box center [349, 591] width 276 height 42
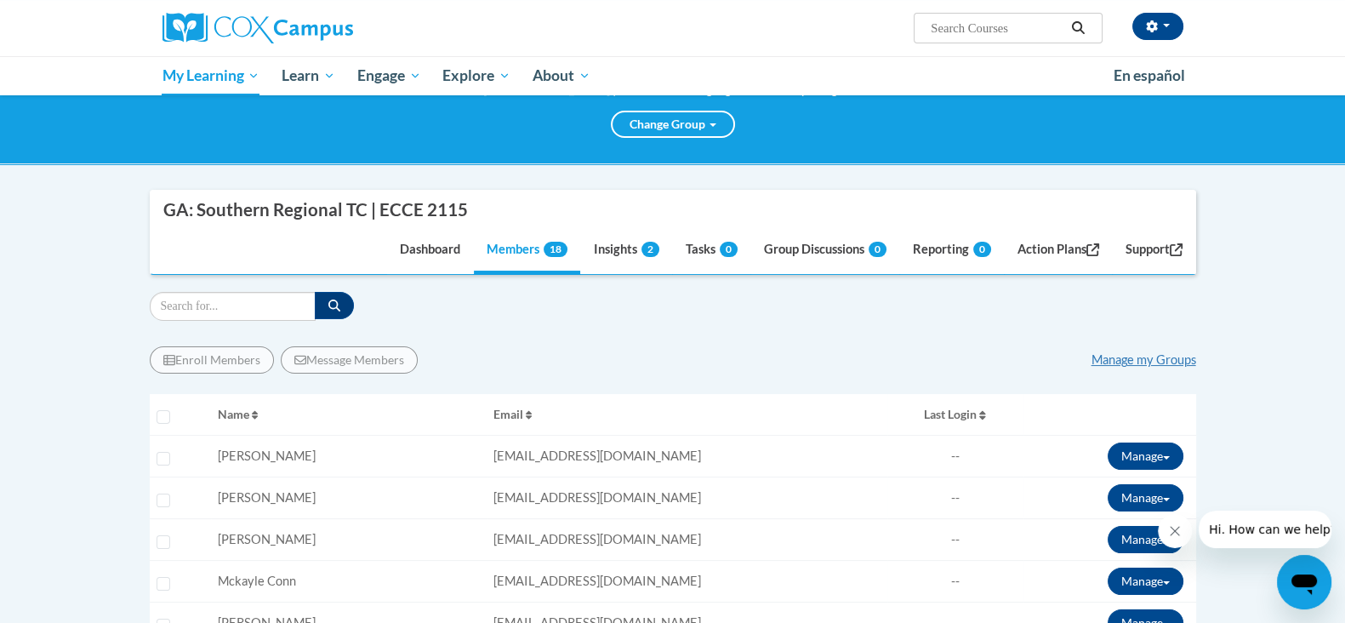
scroll to position [0, 0]
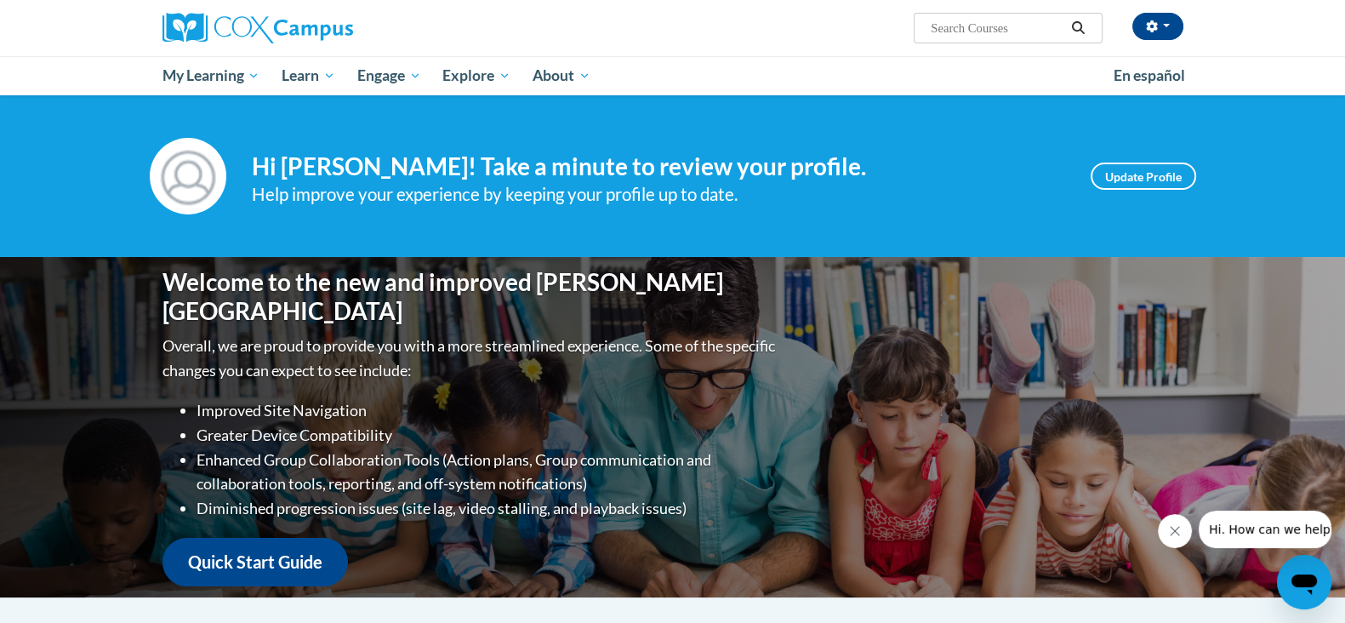
click at [242, 316] on div "Welcome to the new and improved [PERSON_NAME] Campus Overall, we are proud to p…" at bounding box center [673, 427] width 1072 height 340
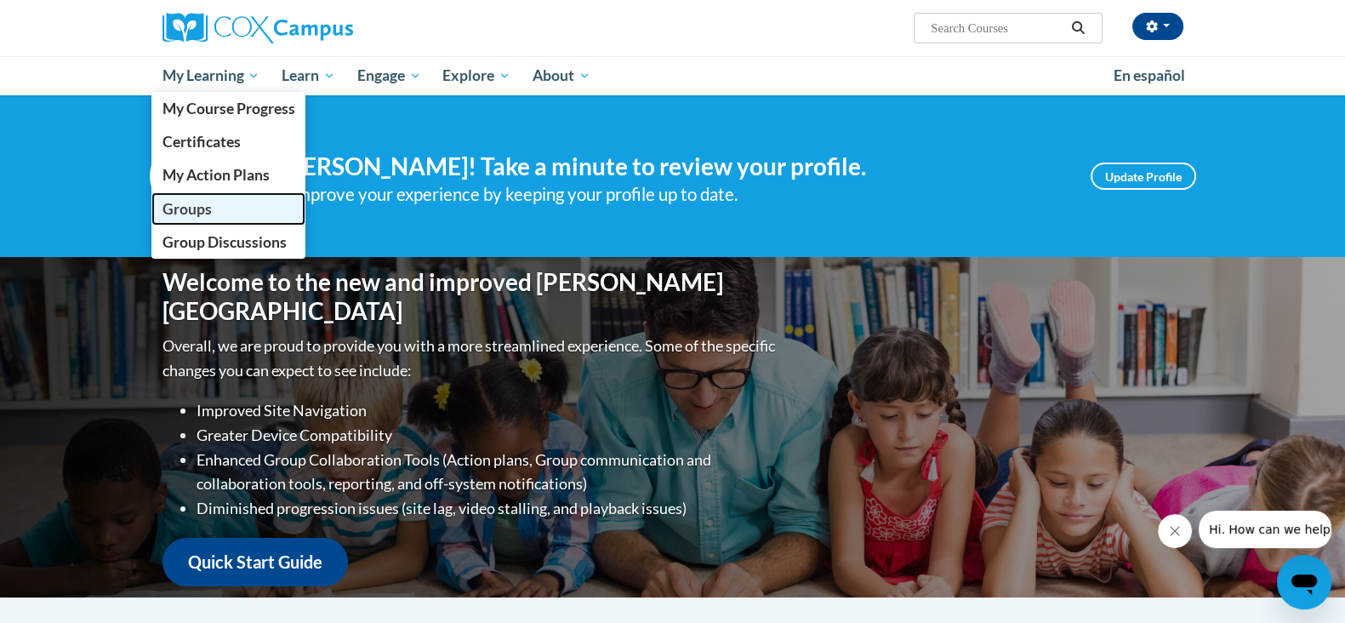
click at [192, 214] on span "Groups" at bounding box center [186, 209] width 49 height 18
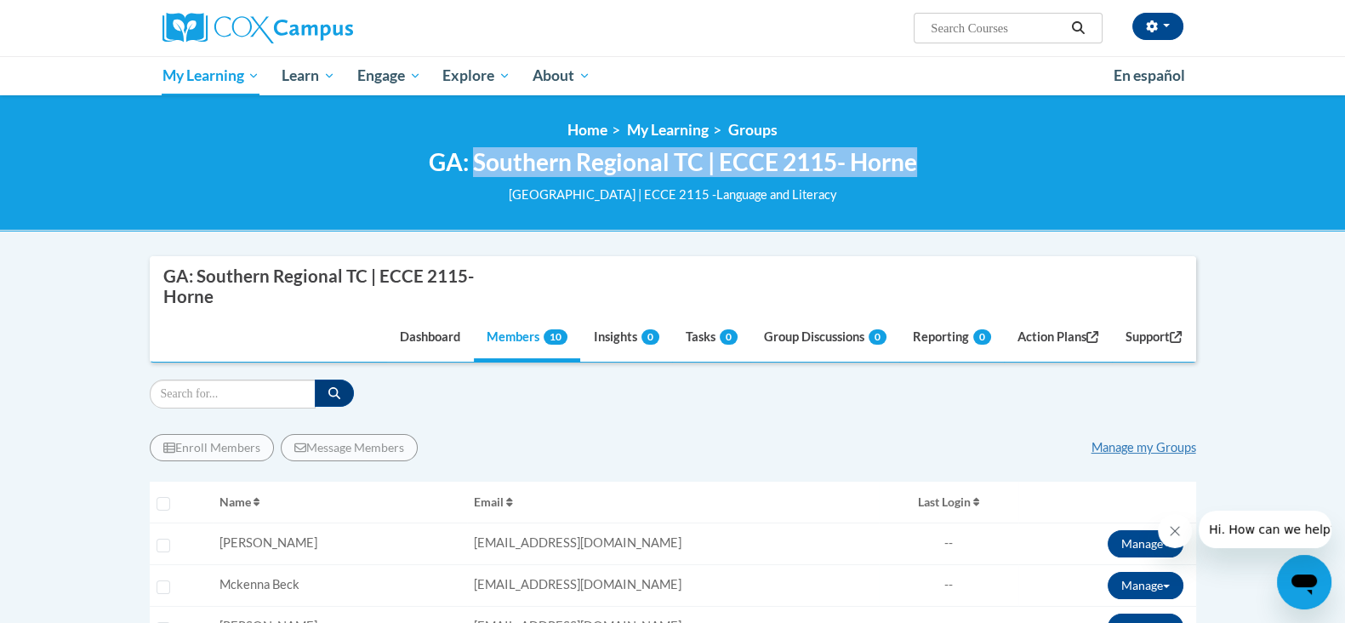
drag, startPoint x: 923, startPoint y: 171, endPoint x: 469, endPoint y: 176, distance: 453.3
click at [469, 176] on div "GA: Southern Regional TC | ECCE 2115- Horne Southern Regional Technical College…" at bounding box center [673, 176] width 1046 height 56
copy h2 "Southern Regional TC | ECCE 2115- Horne"
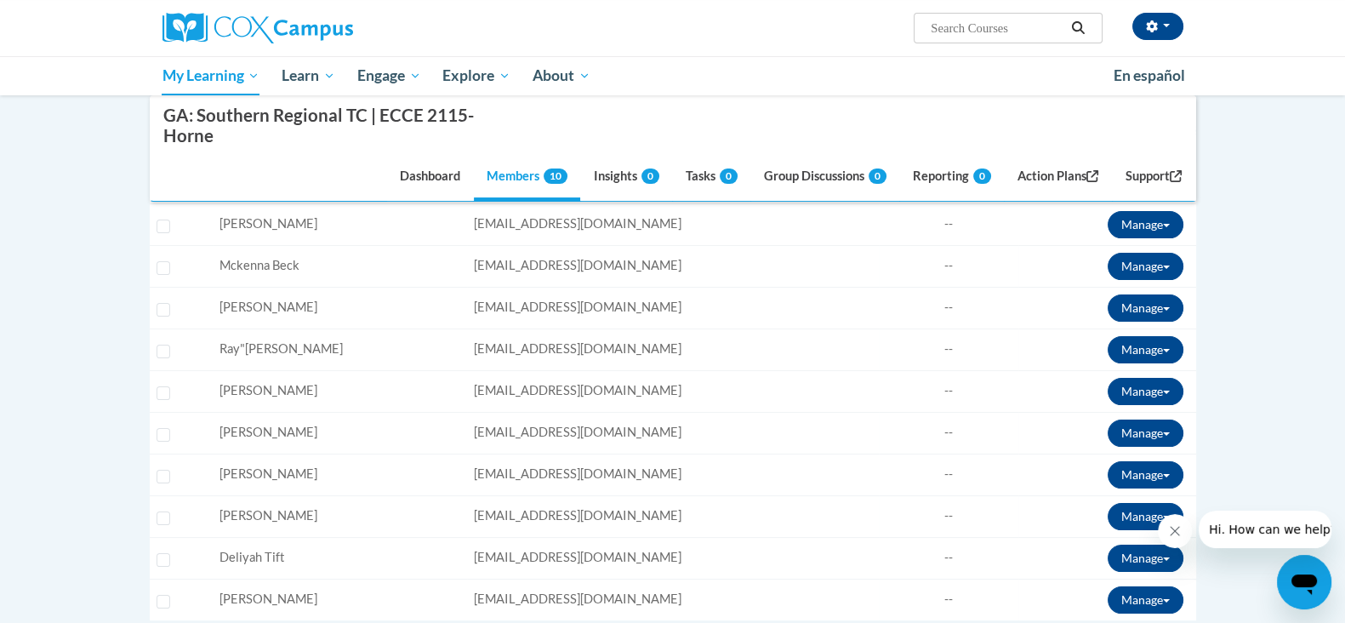
scroll to position [212, 0]
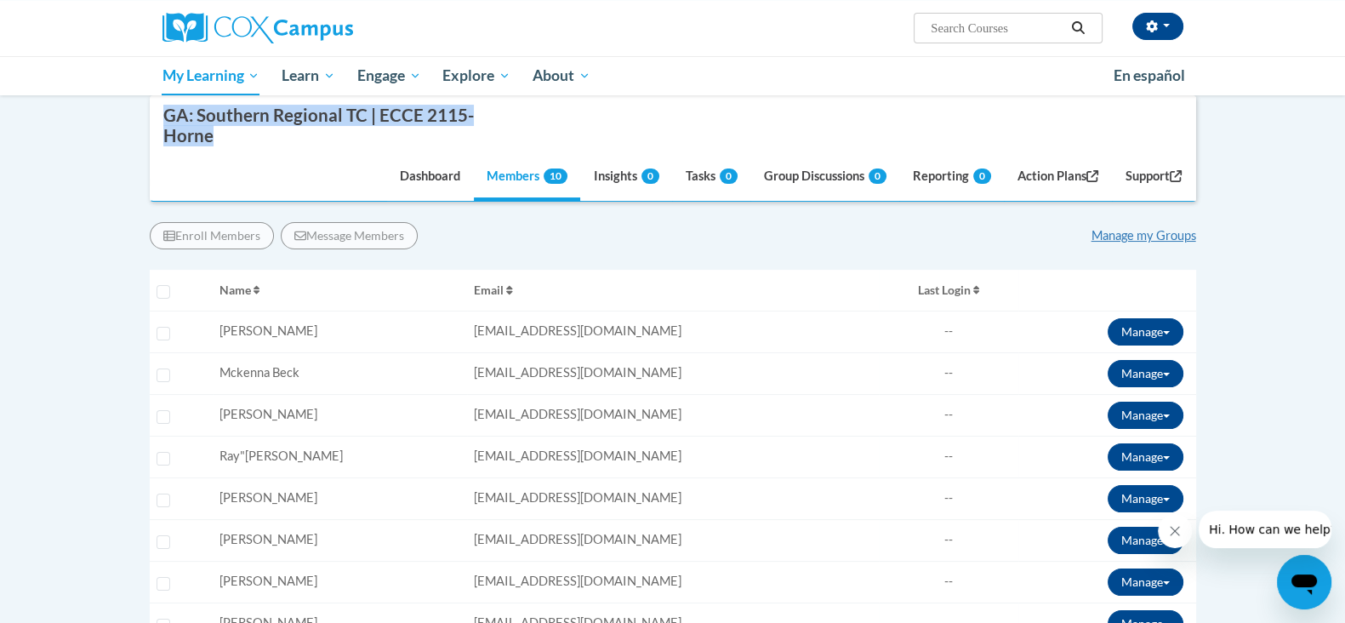
drag, startPoint x: 217, startPoint y: 146, endPoint x: 156, endPoint y: 122, distance: 65.2
click at [156, 122] on nav "GA: Southern Regional TC | ECCE 2115- Horne Dashboard Members 10 Insights 0 Tas…" at bounding box center [673, 148] width 1046 height 106
copy div "GA: Southern Regional TC | ECCE 2115- Horne"
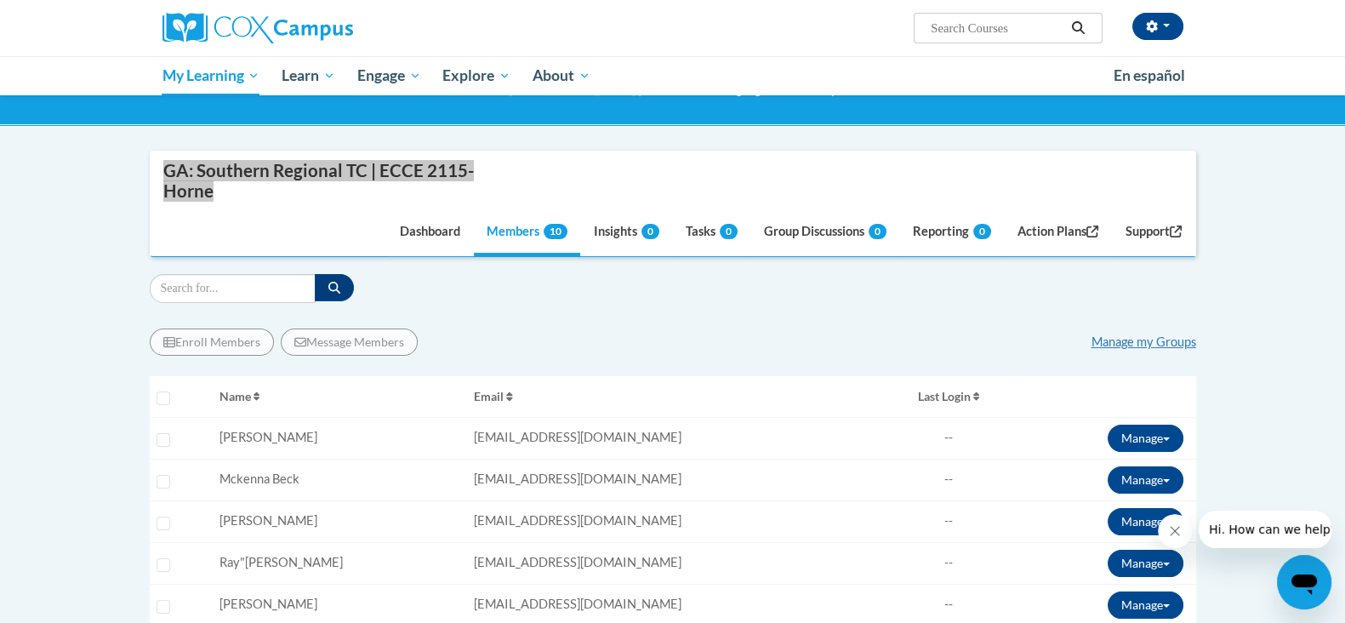
scroll to position [0, 0]
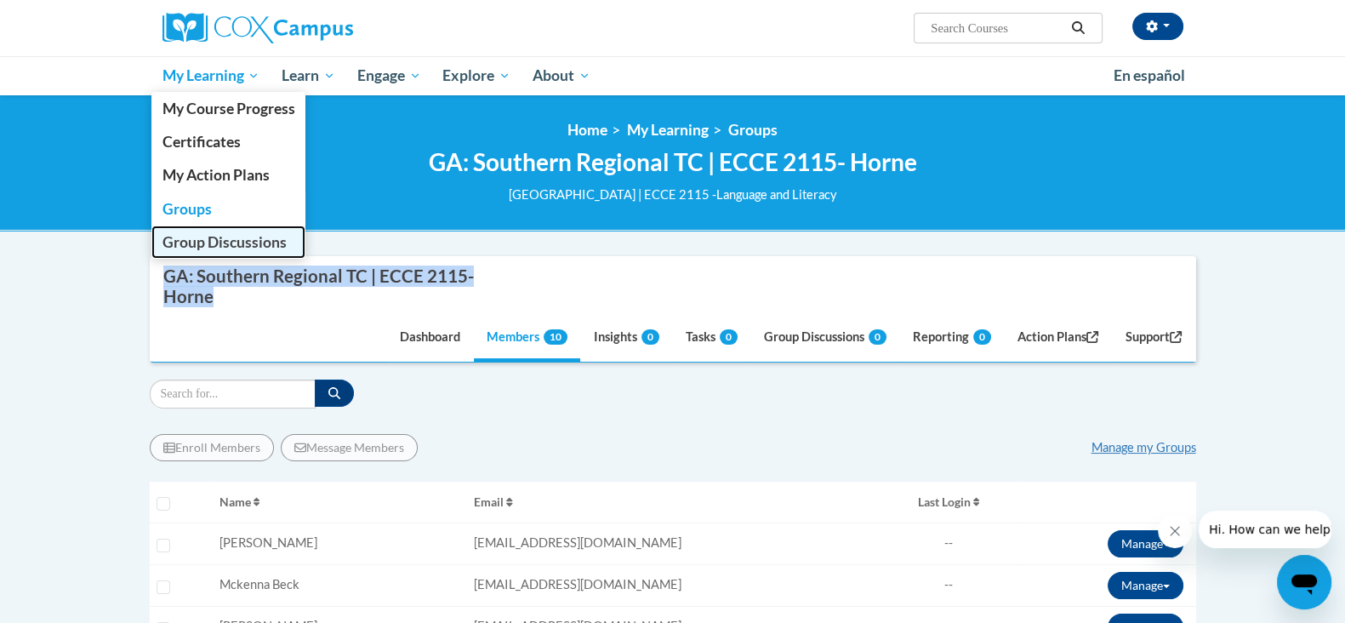
click at [200, 242] on span "Group Discussions" at bounding box center [224, 242] width 124 height 18
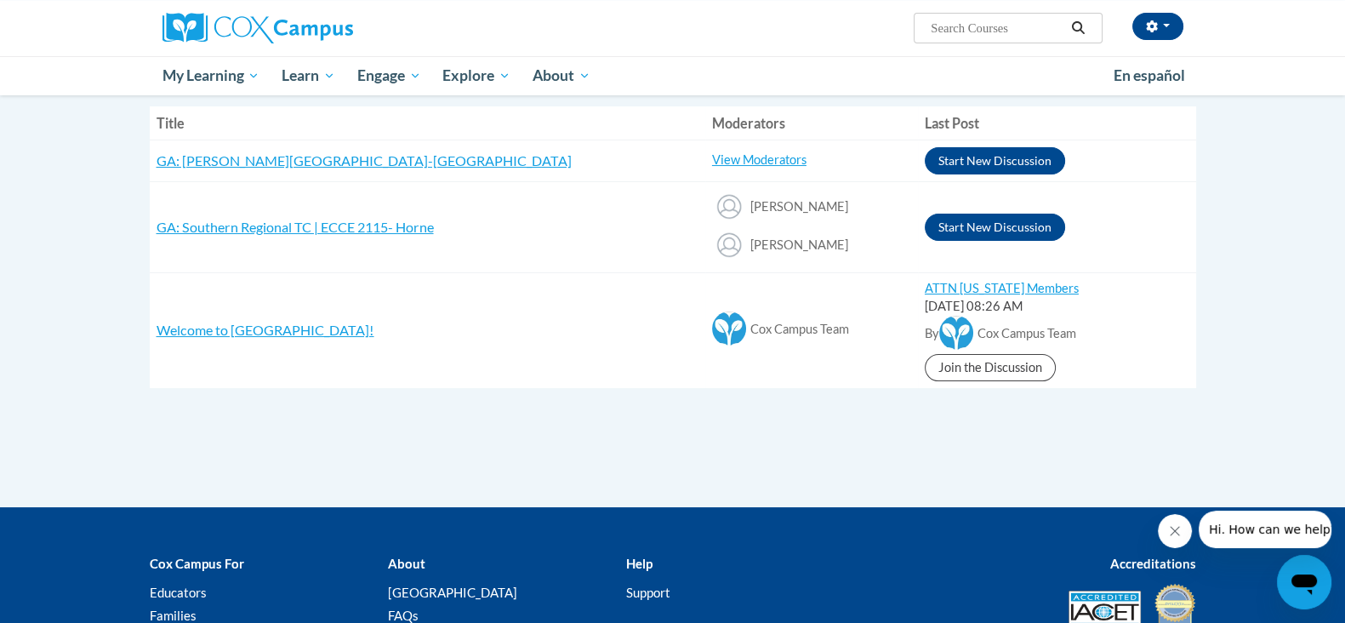
scroll to position [105, 0]
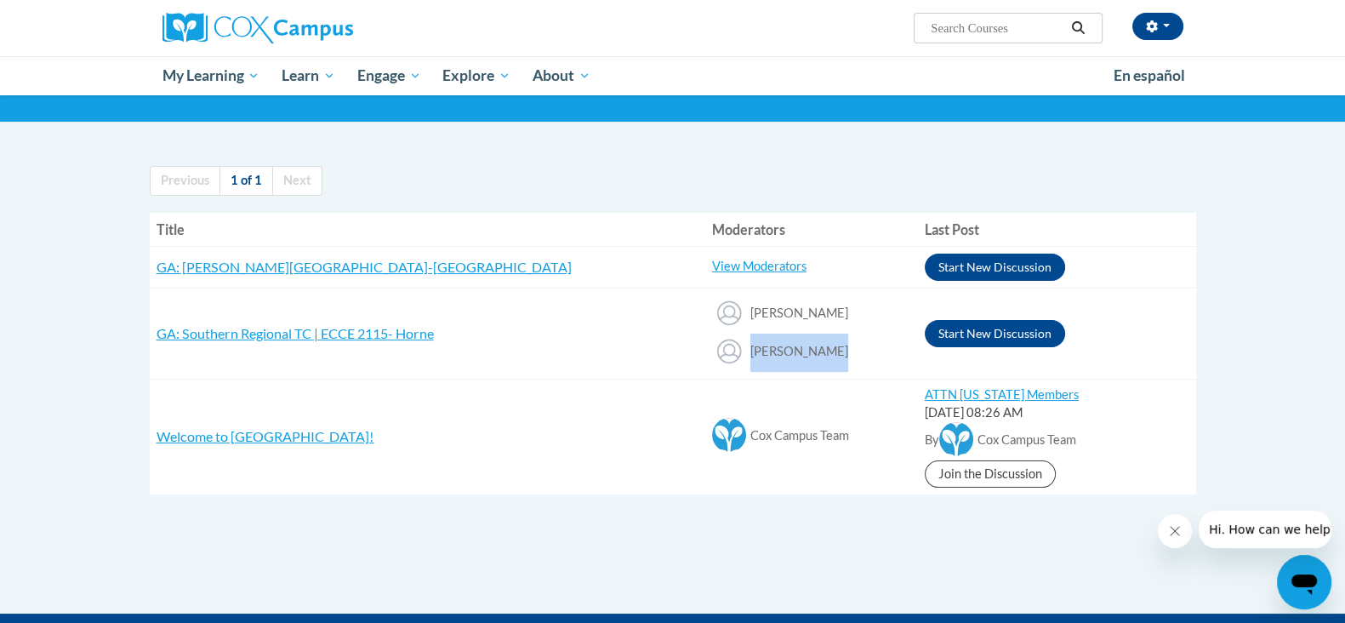
drag, startPoint x: 801, startPoint y: 355, endPoint x: 712, endPoint y: 355, distance: 89.3
click at [712, 355] on div "[PERSON_NAME]" at bounding box center [811, 352] width 199 height 38
copy span "[PERSON_NAME]"
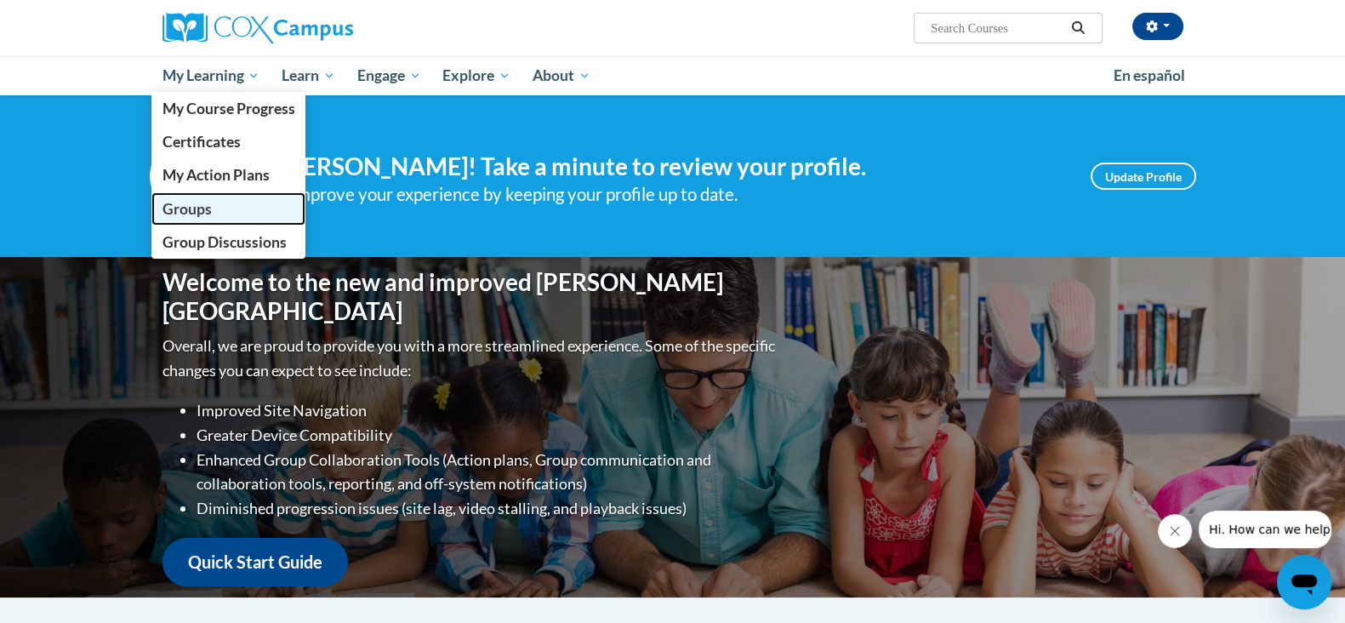
click at [208, 202] on span "Groups" at bounding box center [186, 209] width 49 height 18
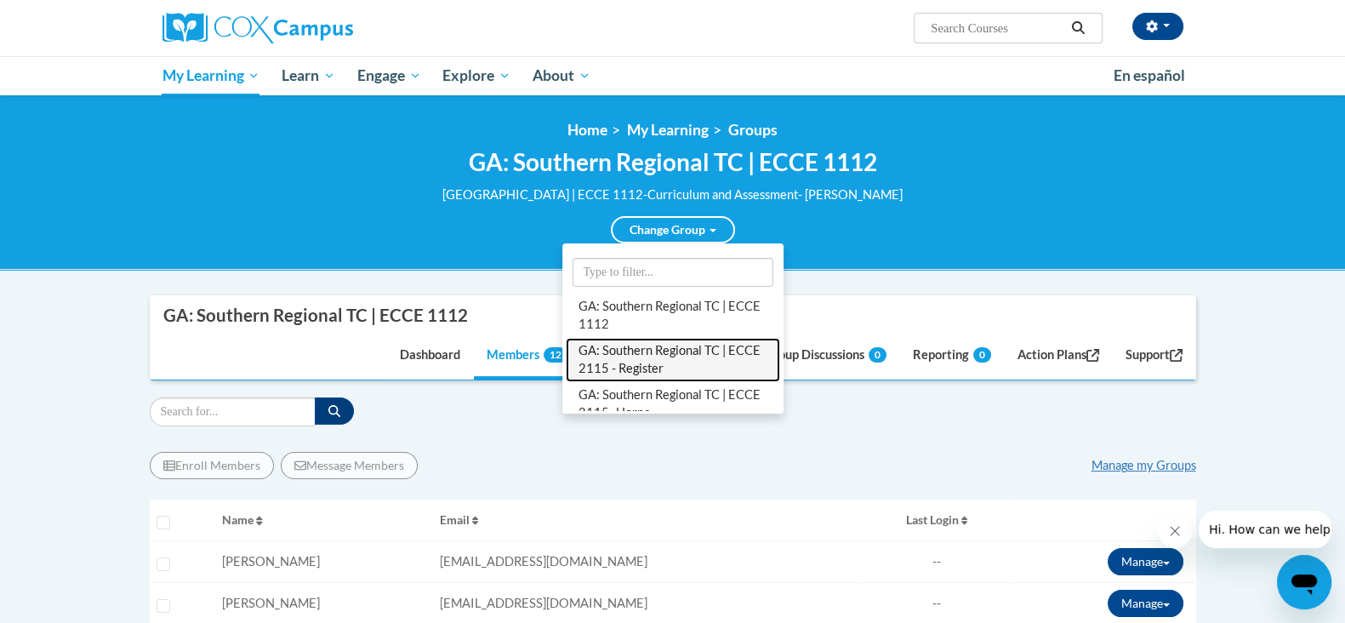
click at [685, 350] on link "GA: Southern Regional TC | ECCE 2115 - Register" at bounding box center [673, 360] width 214 height 44
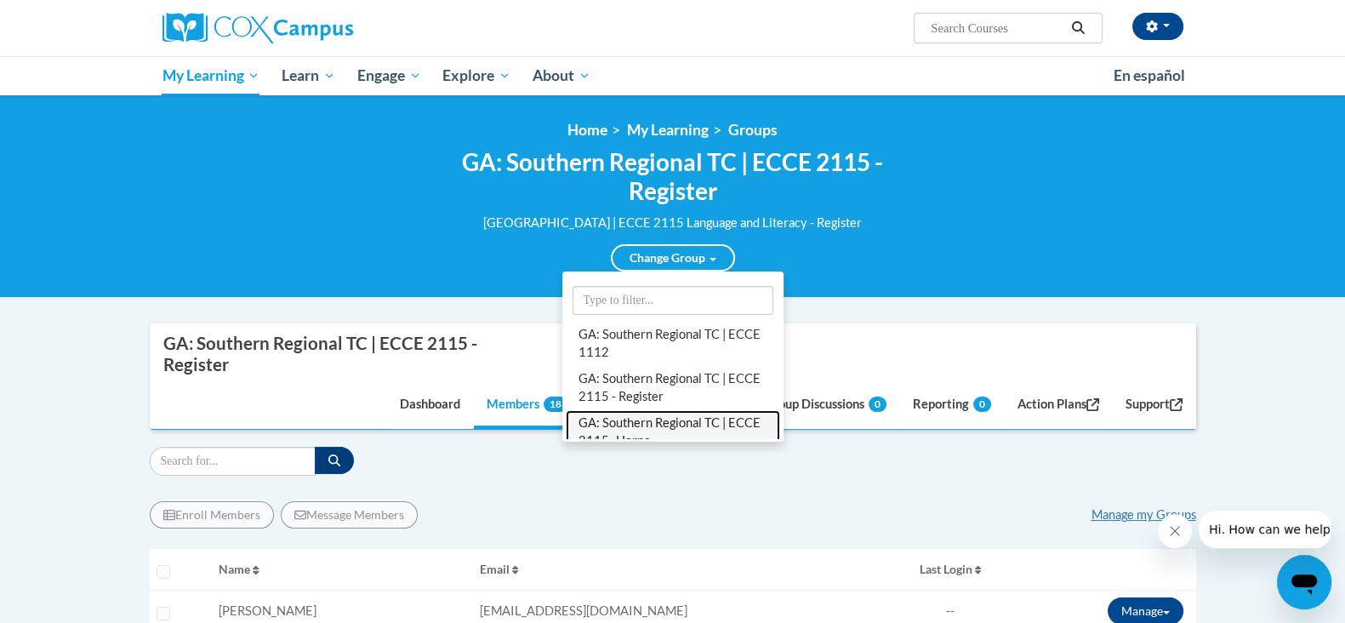
click at [700, 423] on link "GA: Southern Regional TC | ECCE 2115- Horne" at bounding box center [673, 432] width 214 height 44
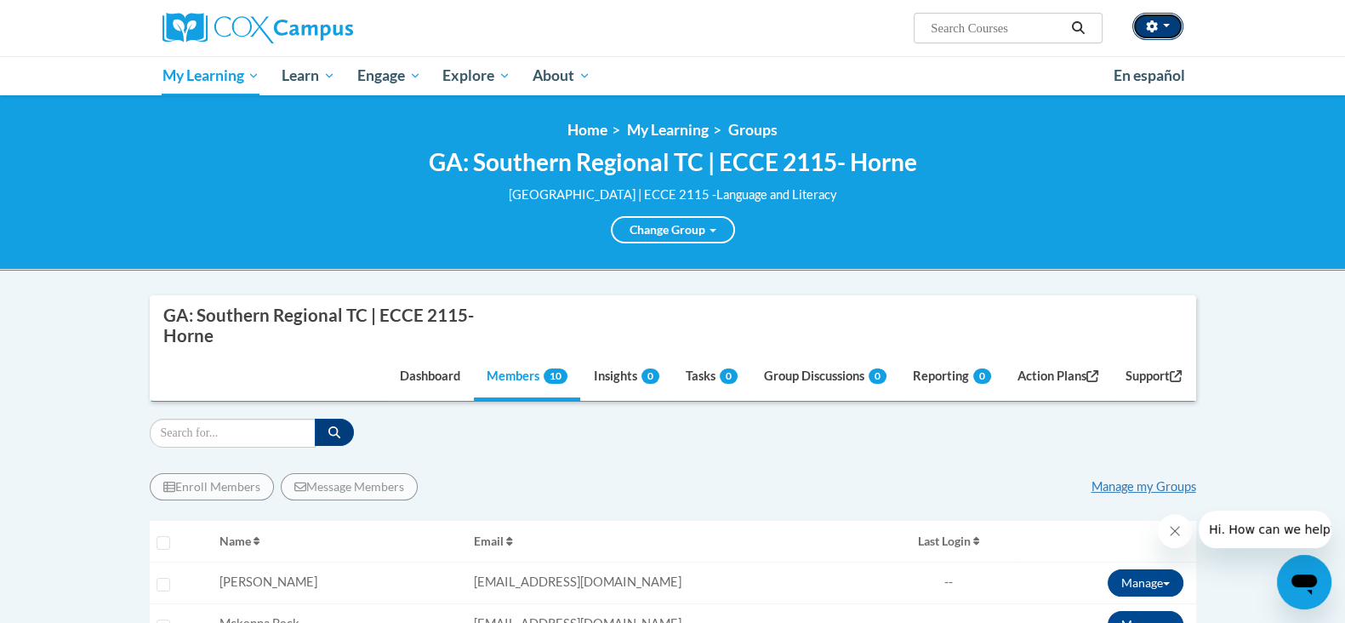
click at [1163, 17] on button "button" at bounding box center [1157, 26] width 51 height 27
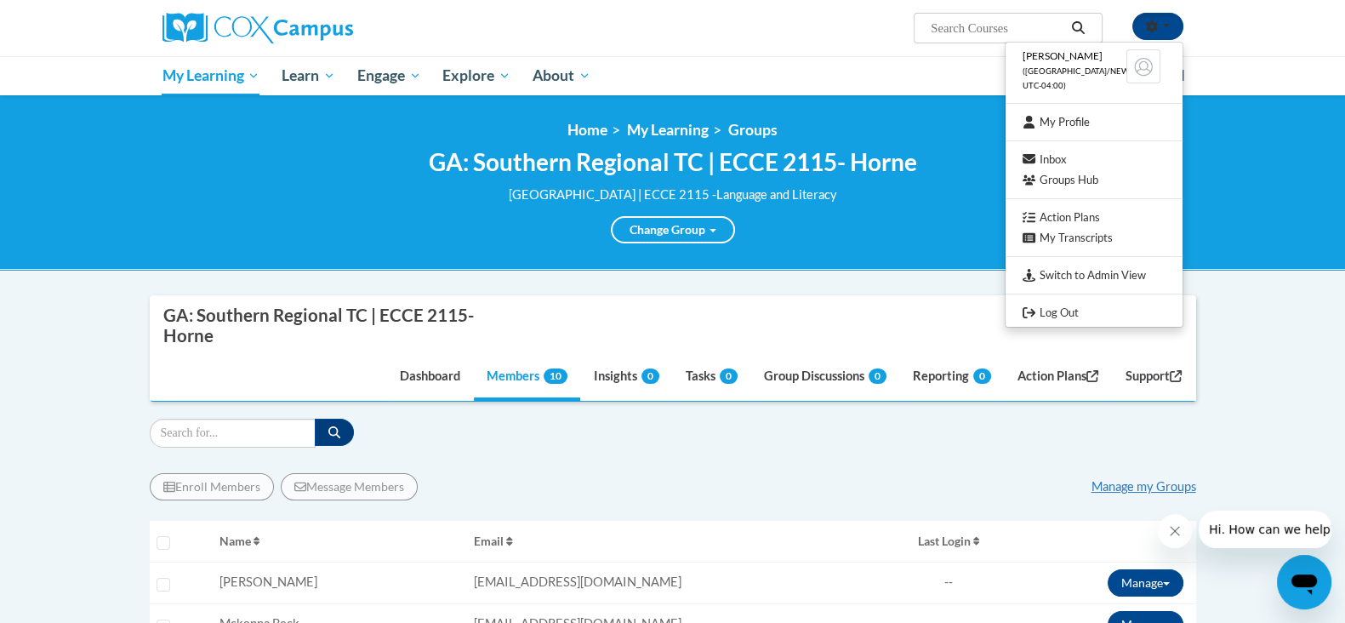
click at [782, 258] on div "<en>My Learning</en><fr>New fr_My Learning</fr><it>New it_My Learning</it><de>N…" at bounding box center [672, 182] width 1345 height 174
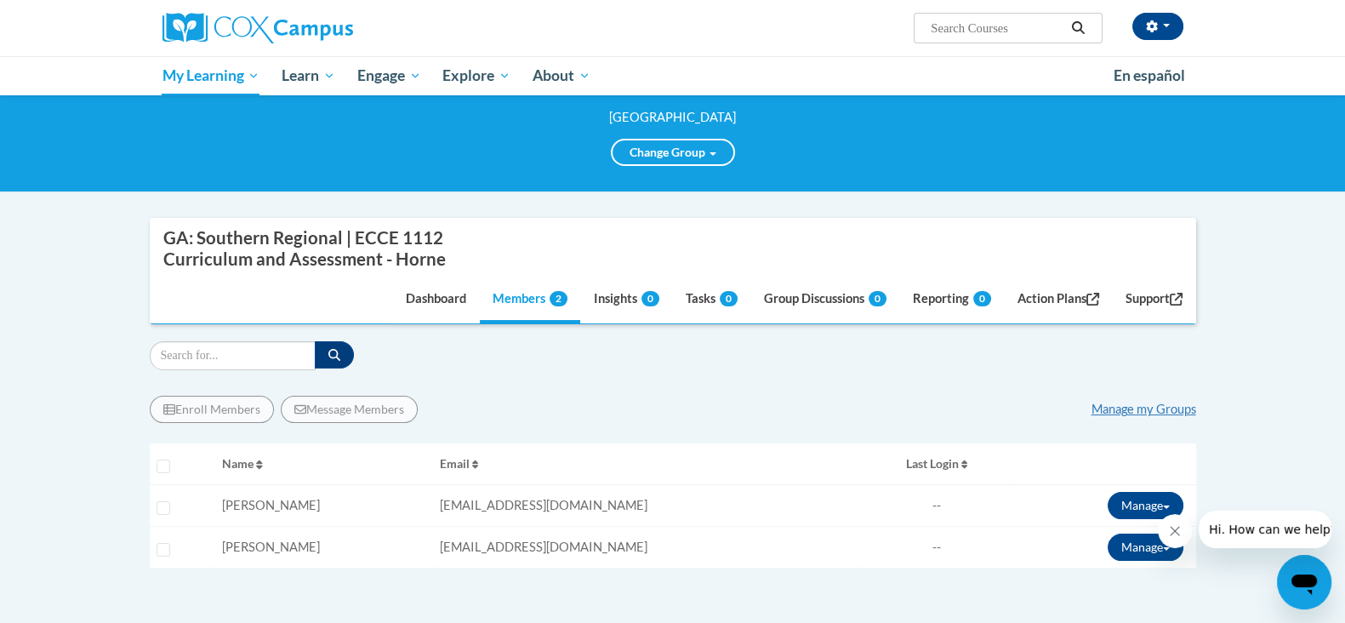
scroll to position [319, 0]
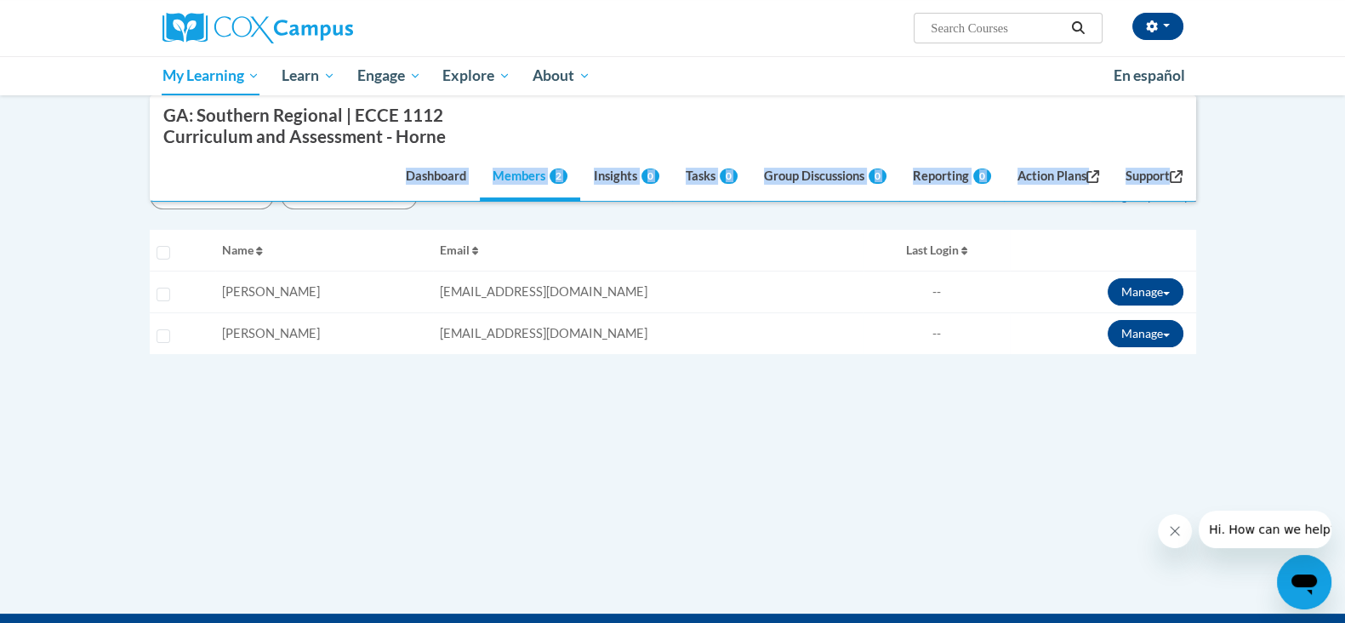
drag, startPoint x: 459, startPoint y: 139, endPoint x: 179, endPoint y: 123, distance: 281.1
click at [146, 125] on div "Supervisor Modal Window GA: Southern Regional | ECCE 1112 Curriculum and Assess…" at bounding box center [673, 257] width 1072 height 507
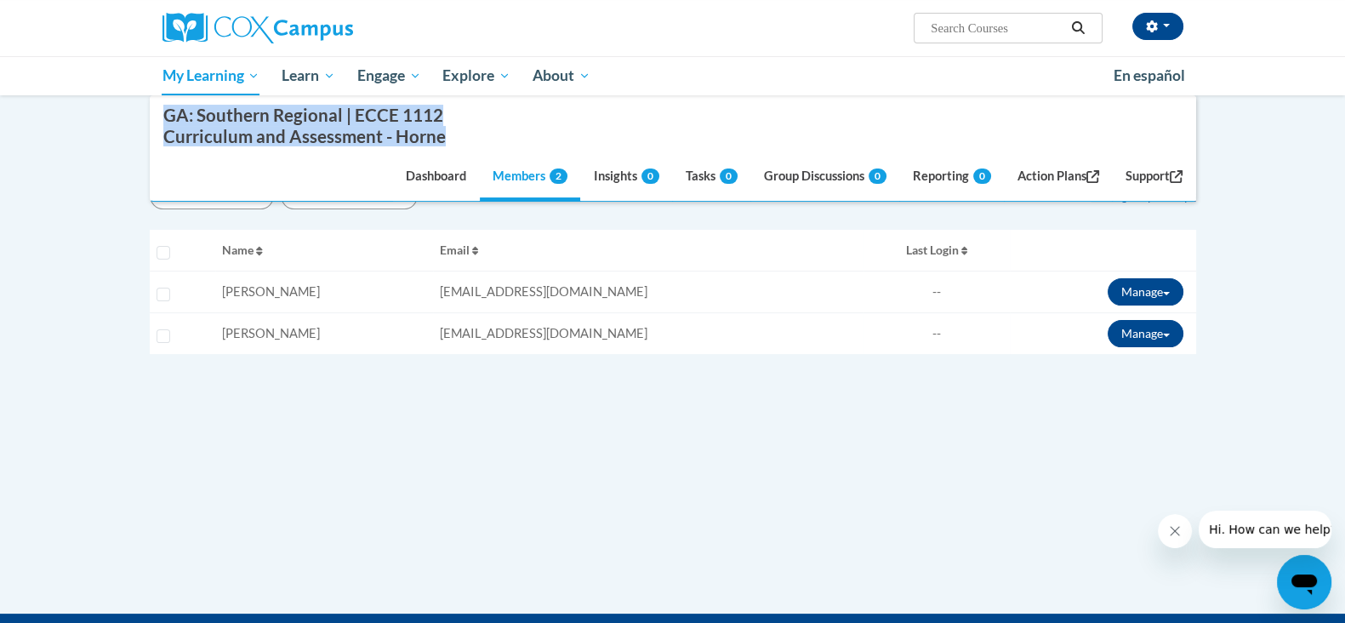
drag, startPoint x: 165, startPoint y: 115, endPoint x: 417, endPoint y: 128, distance: 252.1
click at [451, 130] on div "GA: Southern Regional | ECCE 1112 Curriculum and Assessment - Horne" at bounding box center [333, 126] width 340 height 42
copy div "GA: Southern Regional | ECCE 1112 Curriculum and Assessment - Horne"
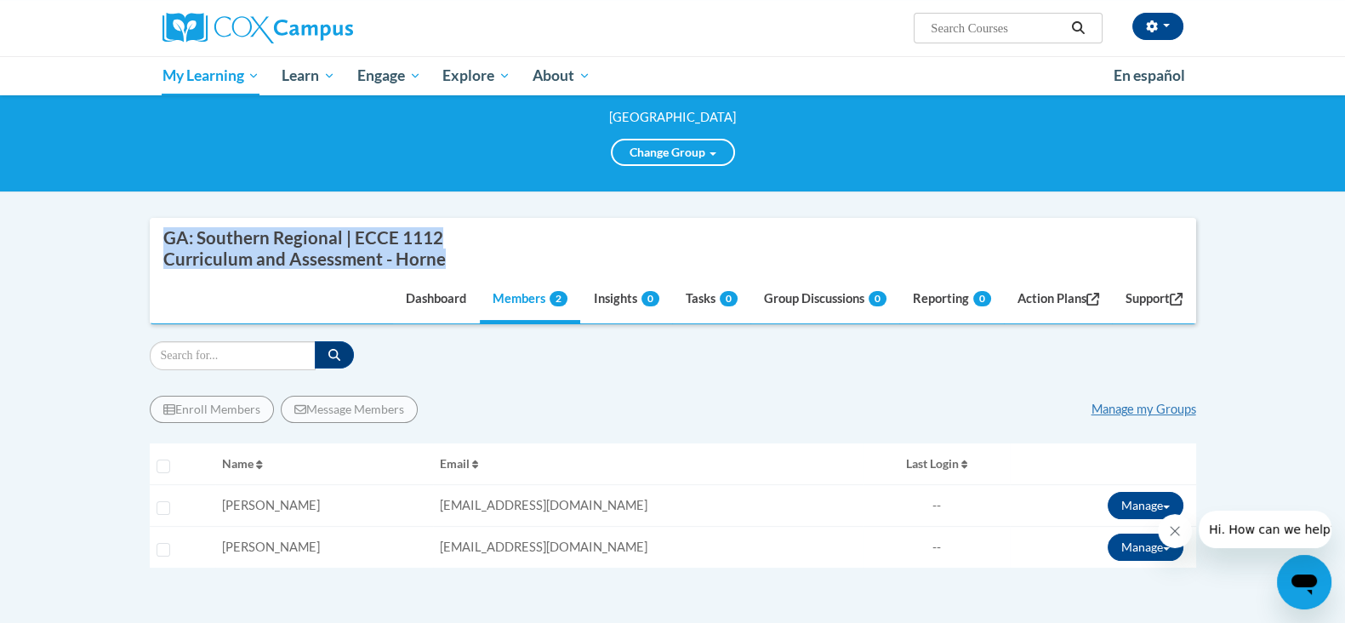
scroll to position [0, 0]
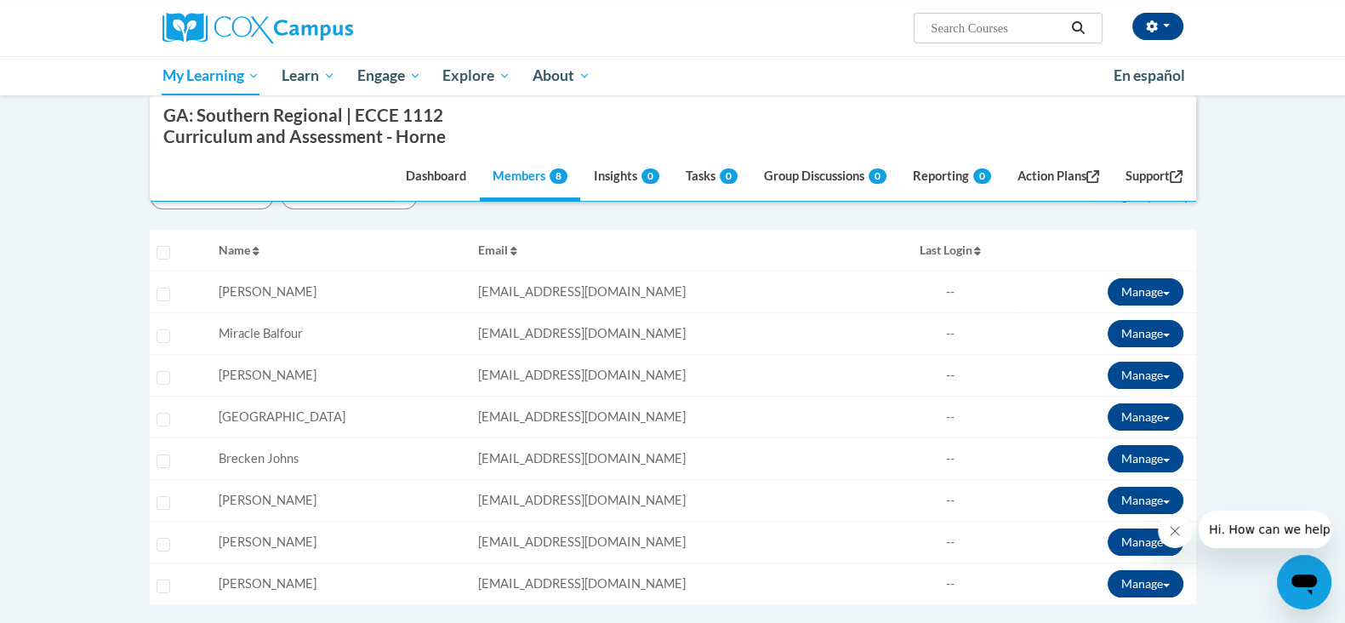
scroll to position [212, 0]
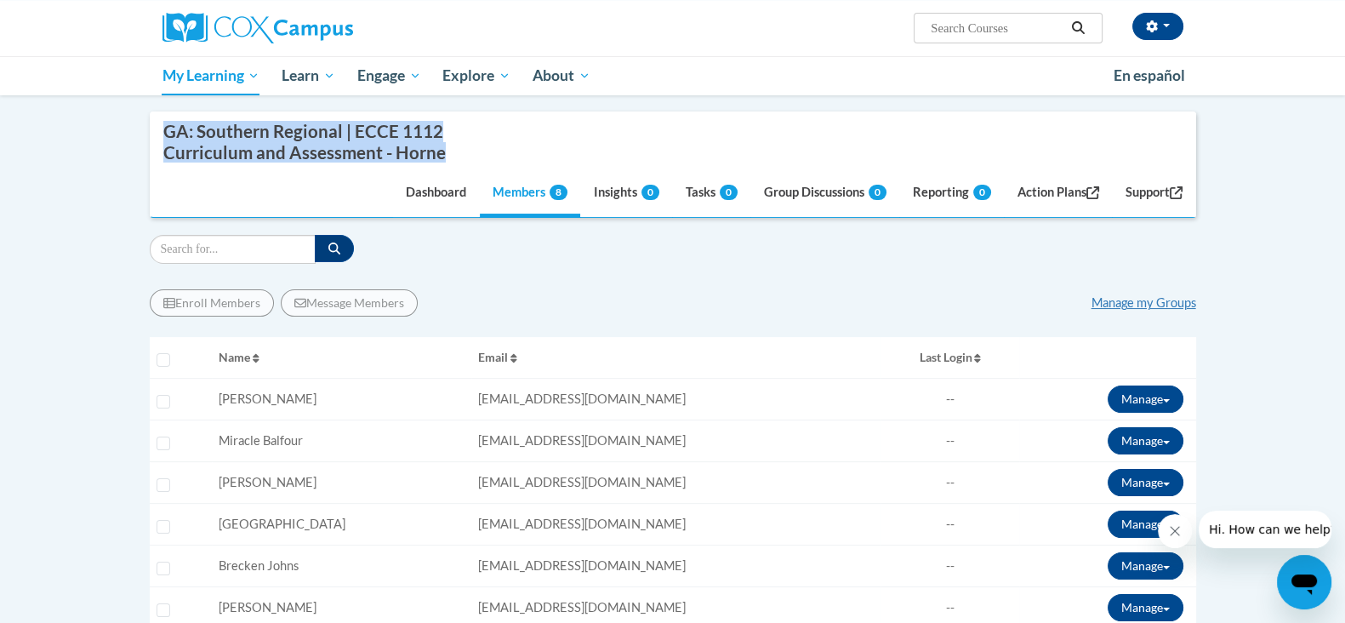
drag, startPoint x: 451, startPoint y: 158, endPoint x: 160, endPoint y: 119, distance: 293.5
click at [160, 119] on nav "GA: Southern Regional | ECCE 1112 Curriculum and Assessment - Horne Dashboard M…" at bounding box center [673, 164] width 1046 height 106
copy div "GA: Southern Regional | ECCE 1112 Curriculum and Assessment - Horne"
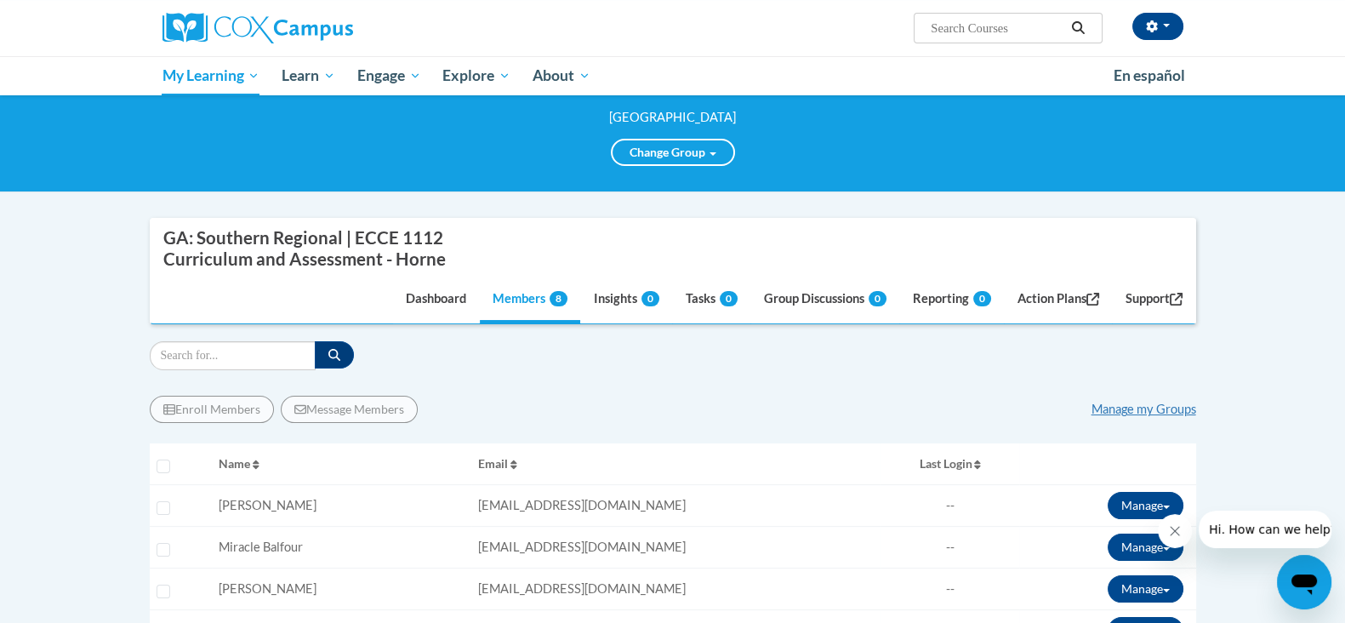
click at [688, 413] on div "Enroll Members Message Members Manage my Groups" at bounding box center [673, 408] width 1046 height 27
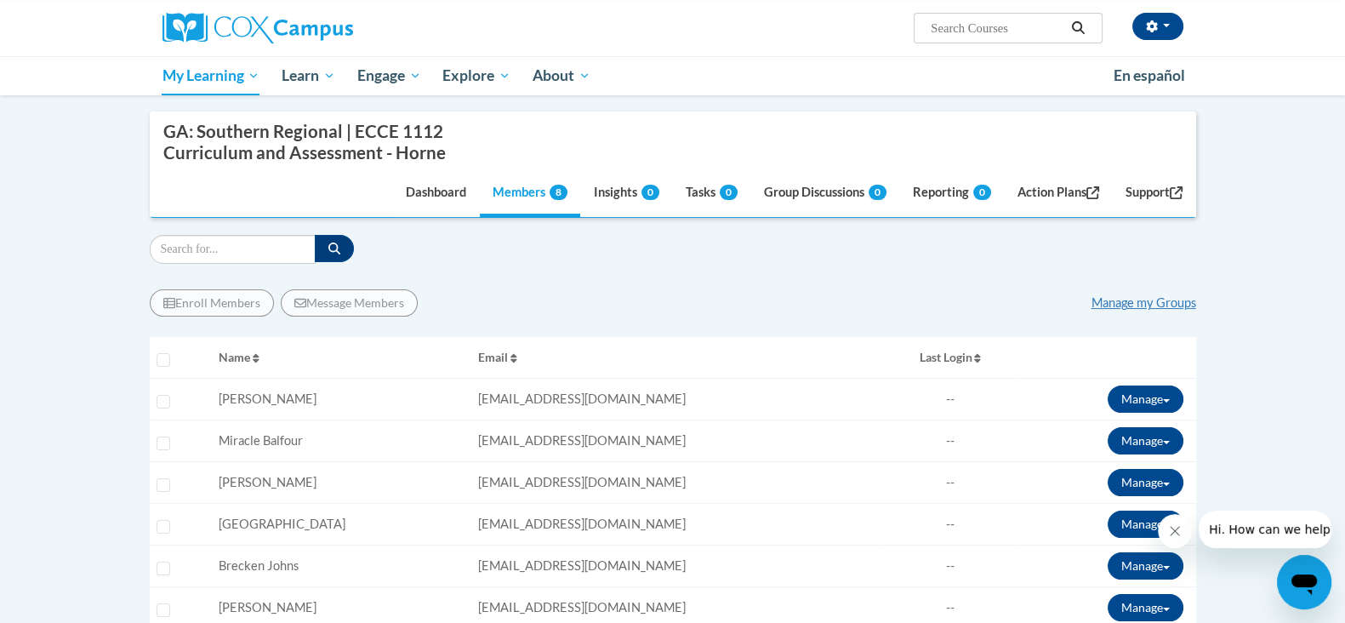
click at [510, 323] on div "Enroll Members Message Members Manage my Groups « 1 » Selecting Name Email 0%" at bounding box center [673, 565] width 1046 height 579
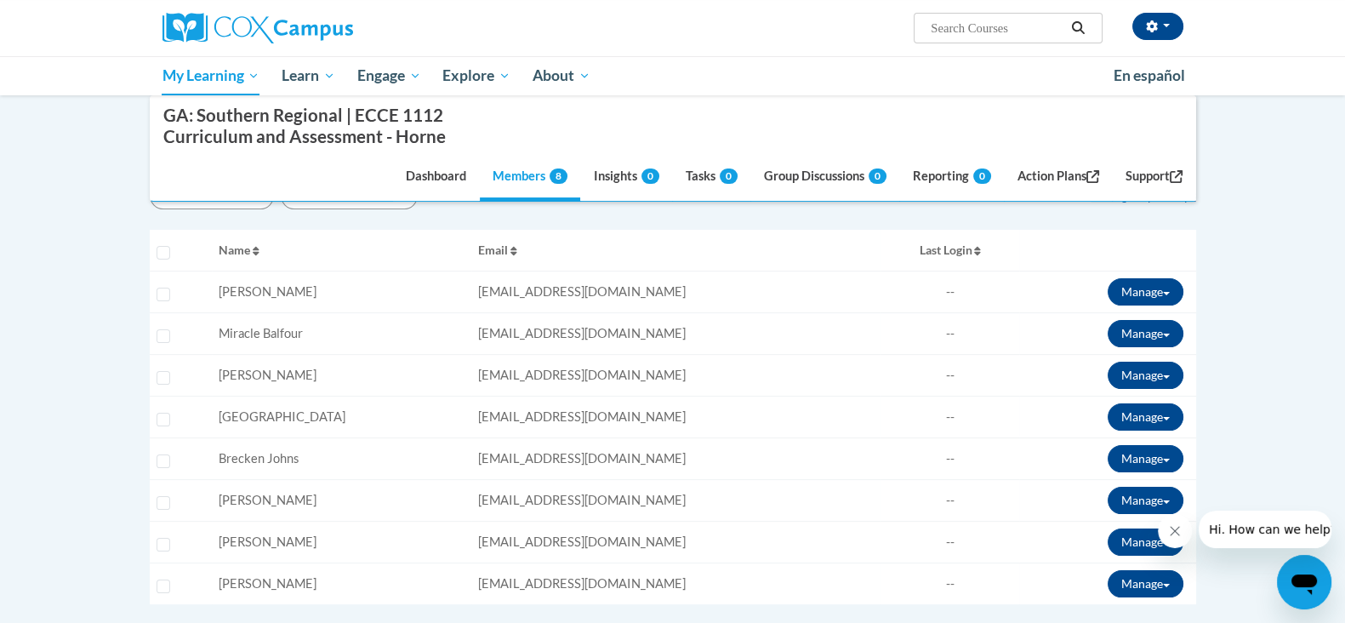
scroll to position [424, 0]
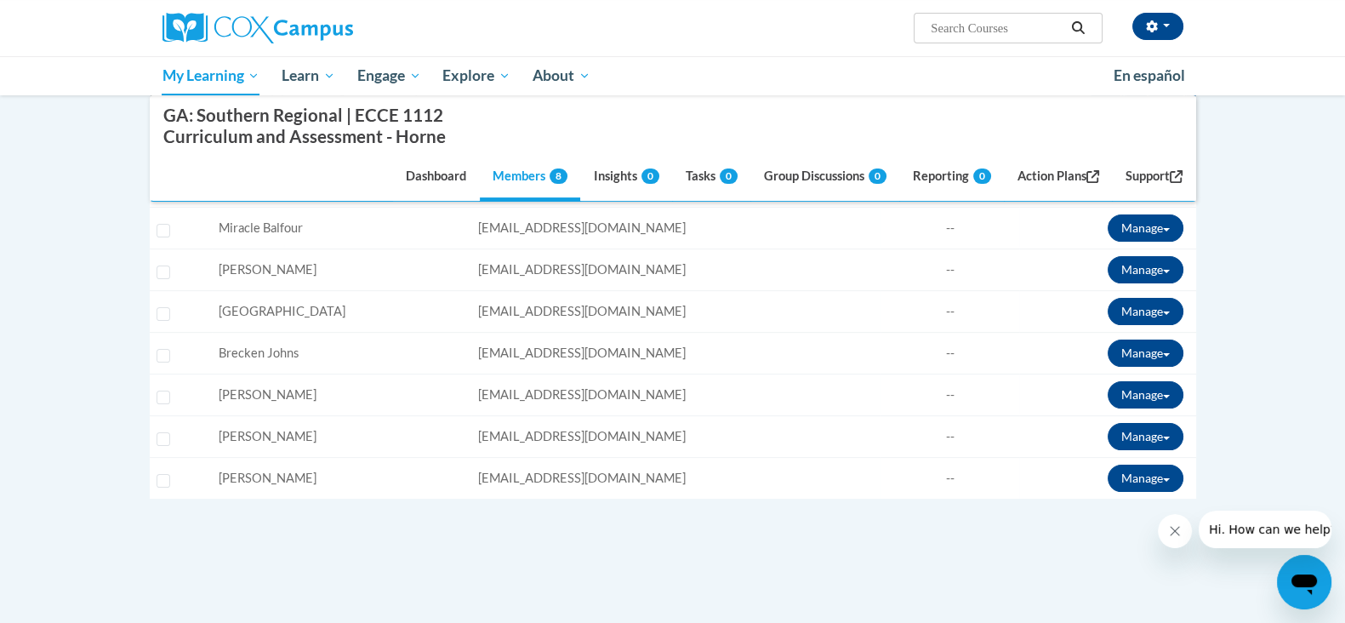
click at [701, 46] on div "[PERSON_NAME] ([GEOGRAPHIC_DATA]/New_York UTC-04:00) My Profile Inbox Group Das…" at bounding box center [673, 28] width 1072 height 56
